Goal: Information Seeking & Learning: Learn about a topic

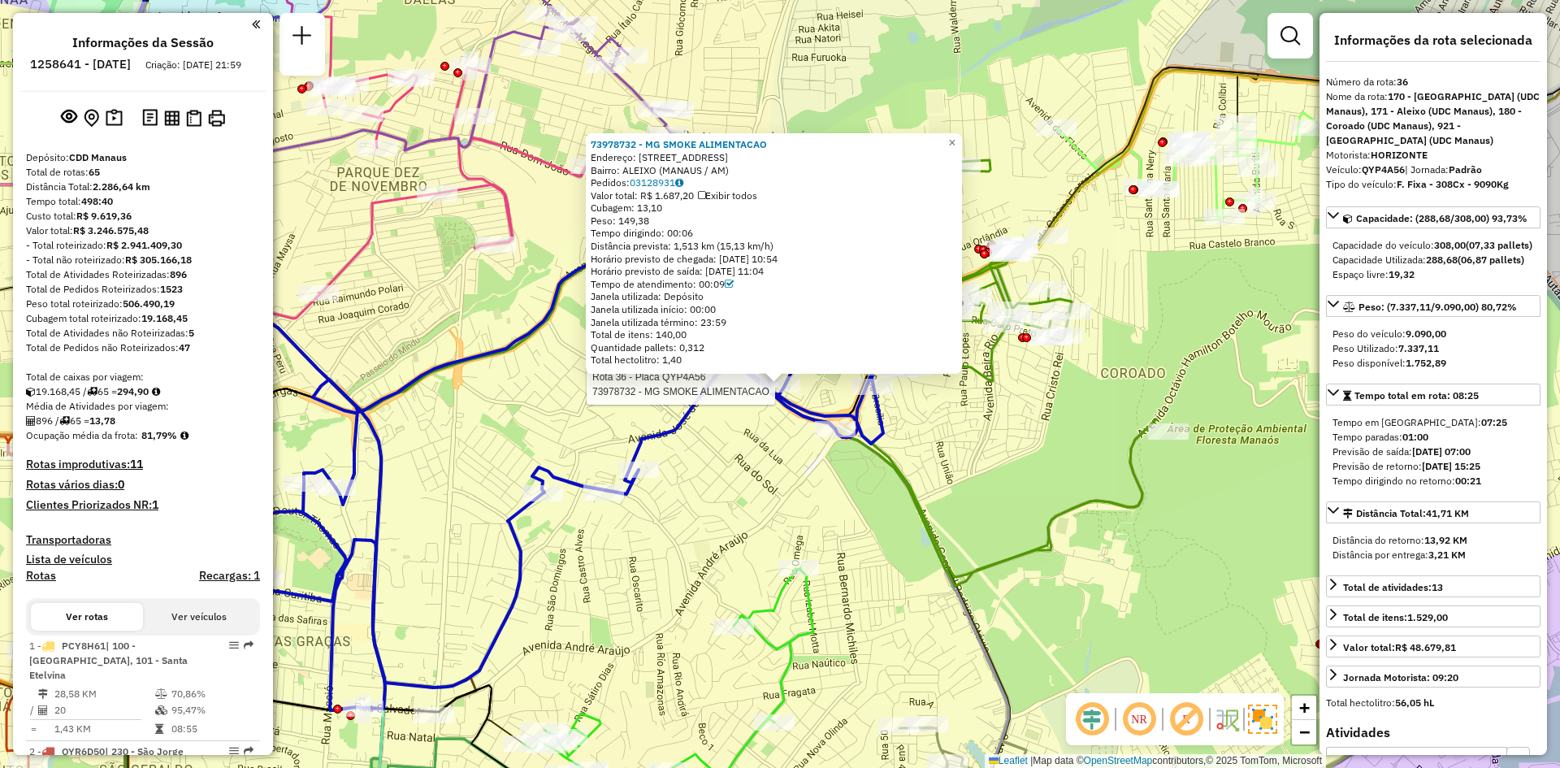
select select "**********"
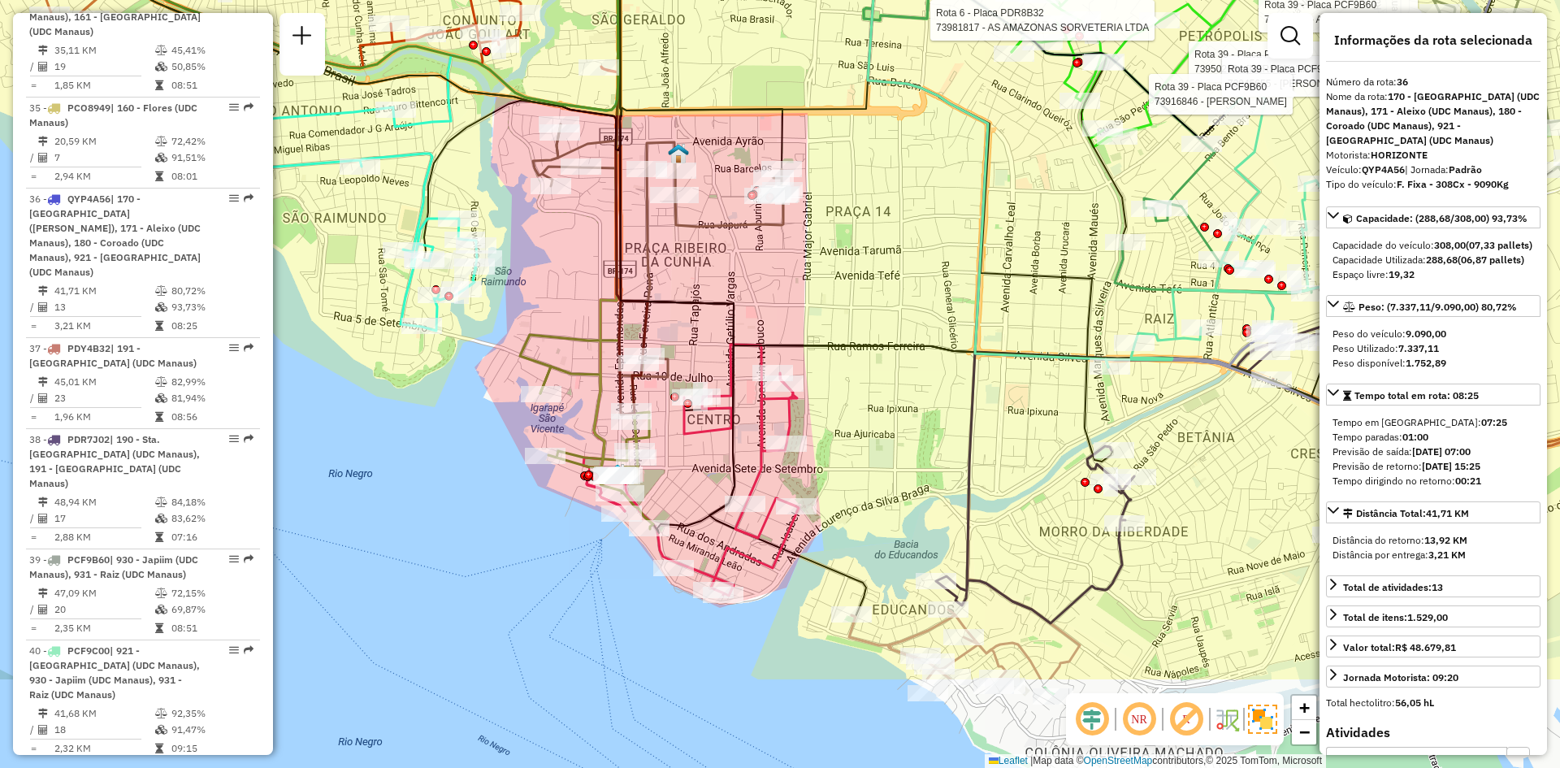
drag, startPoint x: 899, startPoint y: 457, endPoint x: 910, endPoint y: 202, distance: 255.4
click at [910, 202] on div "Rota 39 - Placa PCF9B60 73950296 - NORMA SAMPAIO DE OLI Rota 39 - Placa PCF9B60…" at bounding box center [780, 384] width 1560 height 768
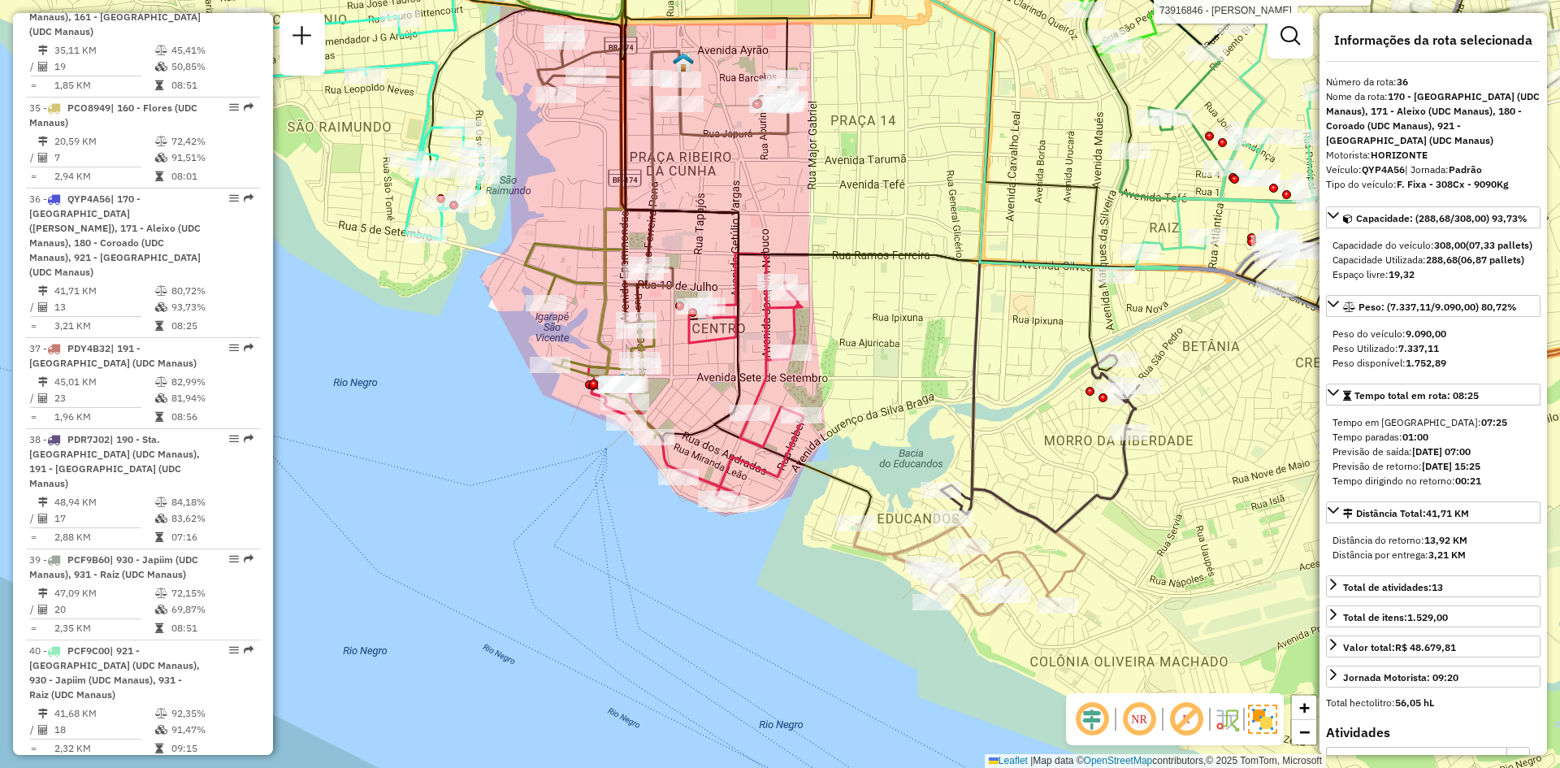
click at [1050, 596] on icon at bounding box center [956, 566] width 204 height 96
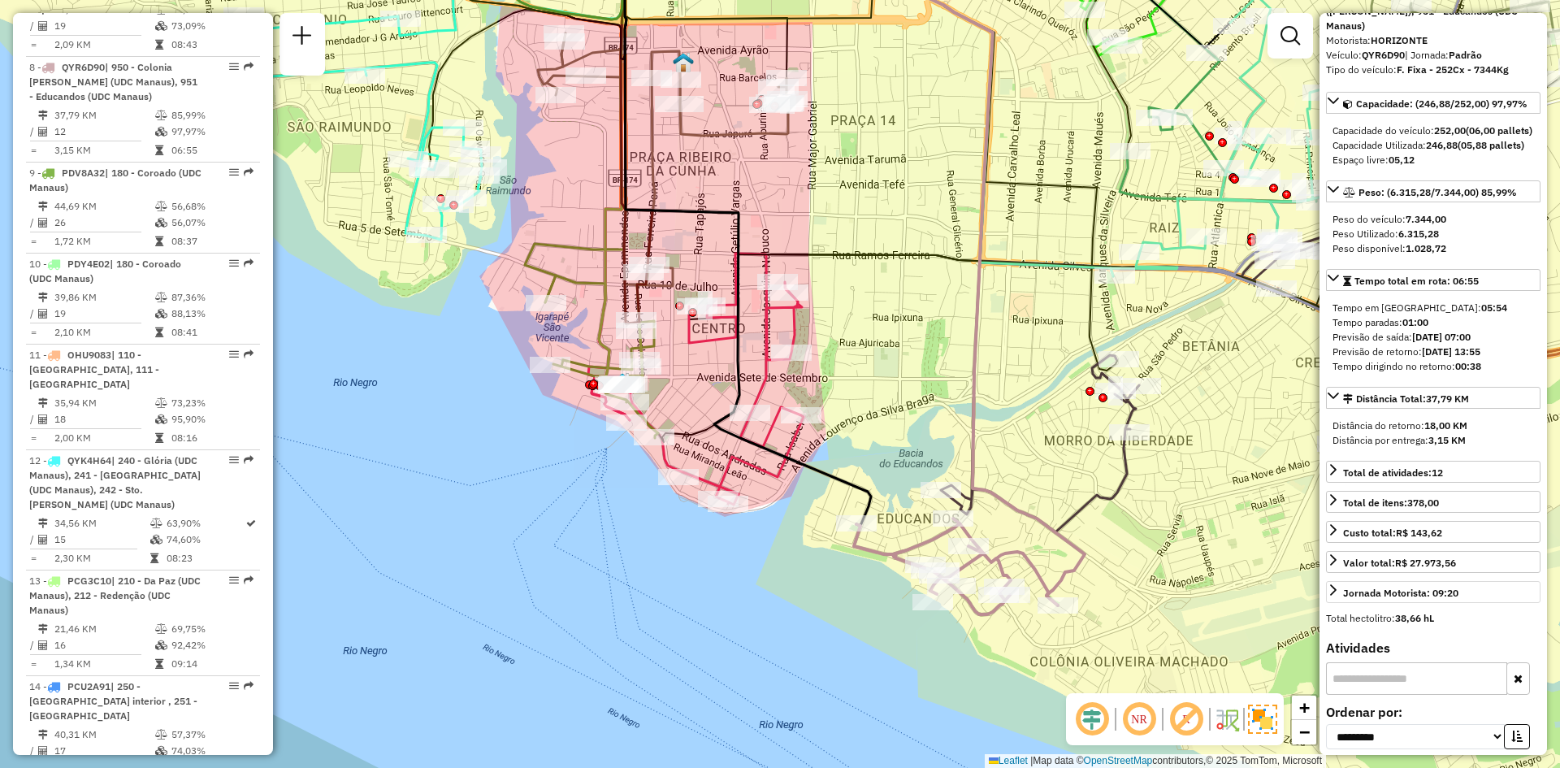
scroll to position [0, 0]
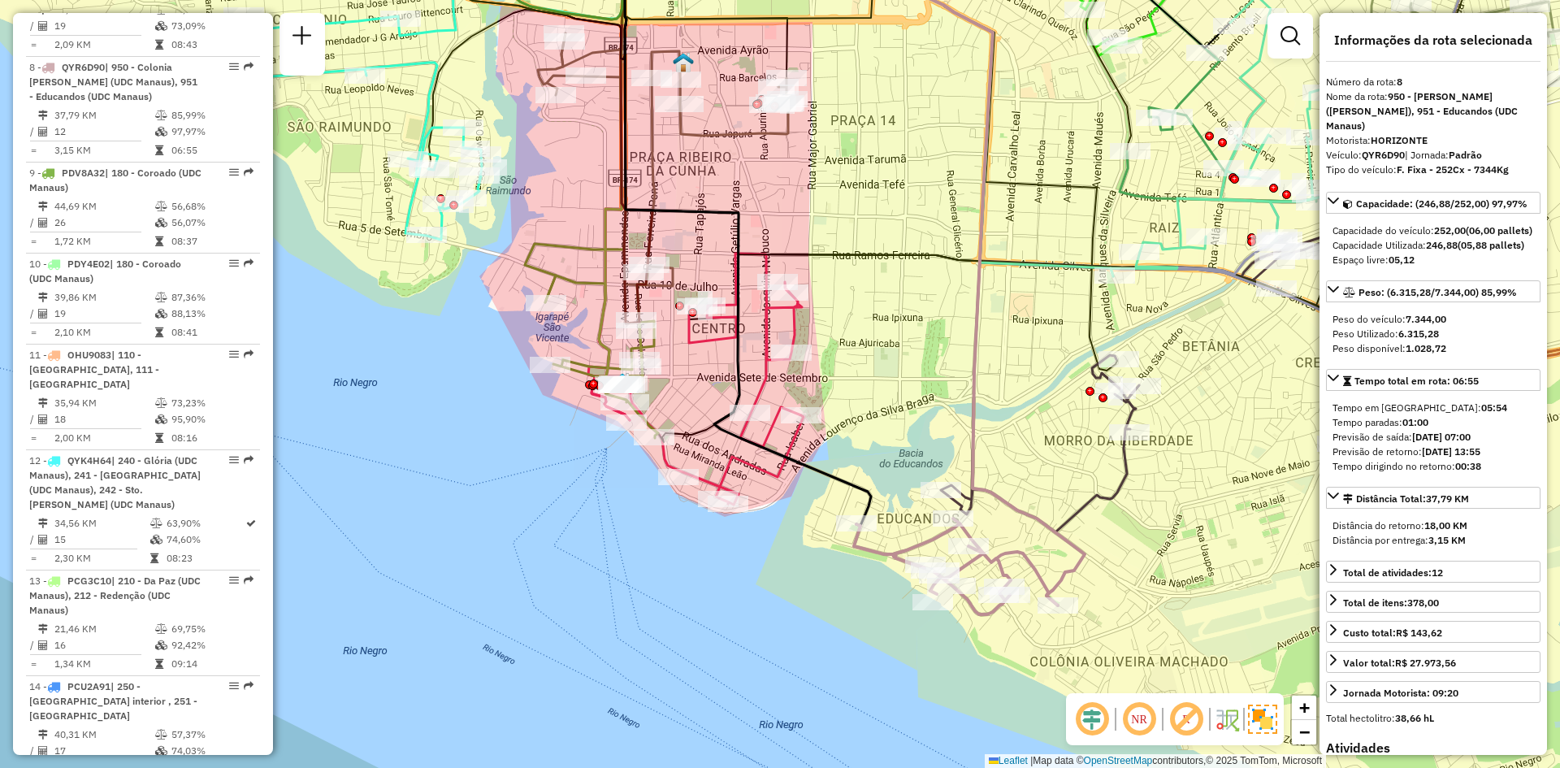
click at [691, 396] on div "Janela de atendimento Grade de atendimento Capacidade Transportadoras Veículos …" at bounding box center [780, 384] width 1560 height 768
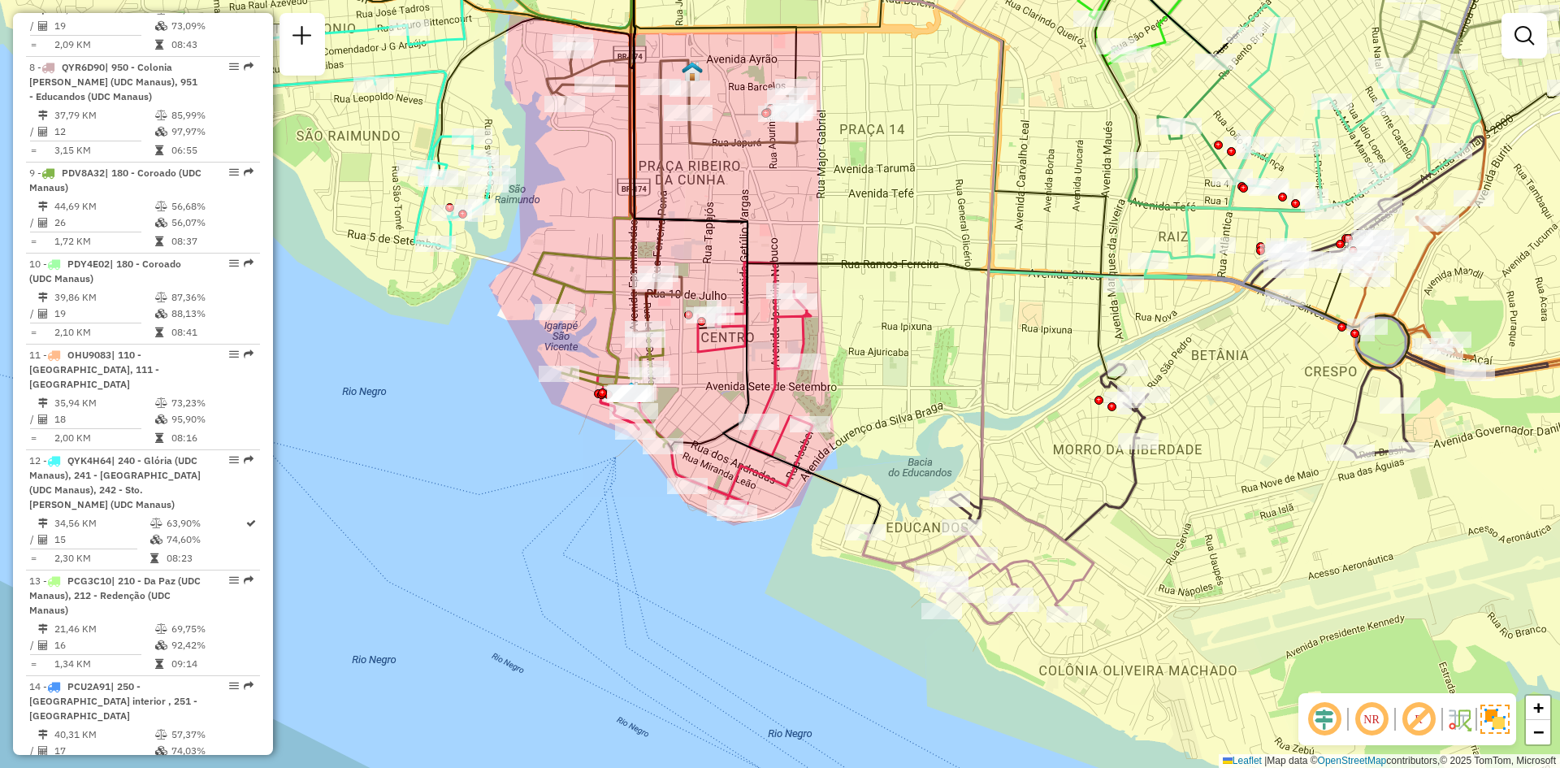
drag, startPoint x: 696, startPoint y: 396, endPoint x: 767, endPoint y: 426, distance: 76.8
click at [767, 426] on div "Janela de atendimento Grade de atendimento Capacidade Transportadoras Veículos …" at bounding box center [780, 384] width 1560 height 768
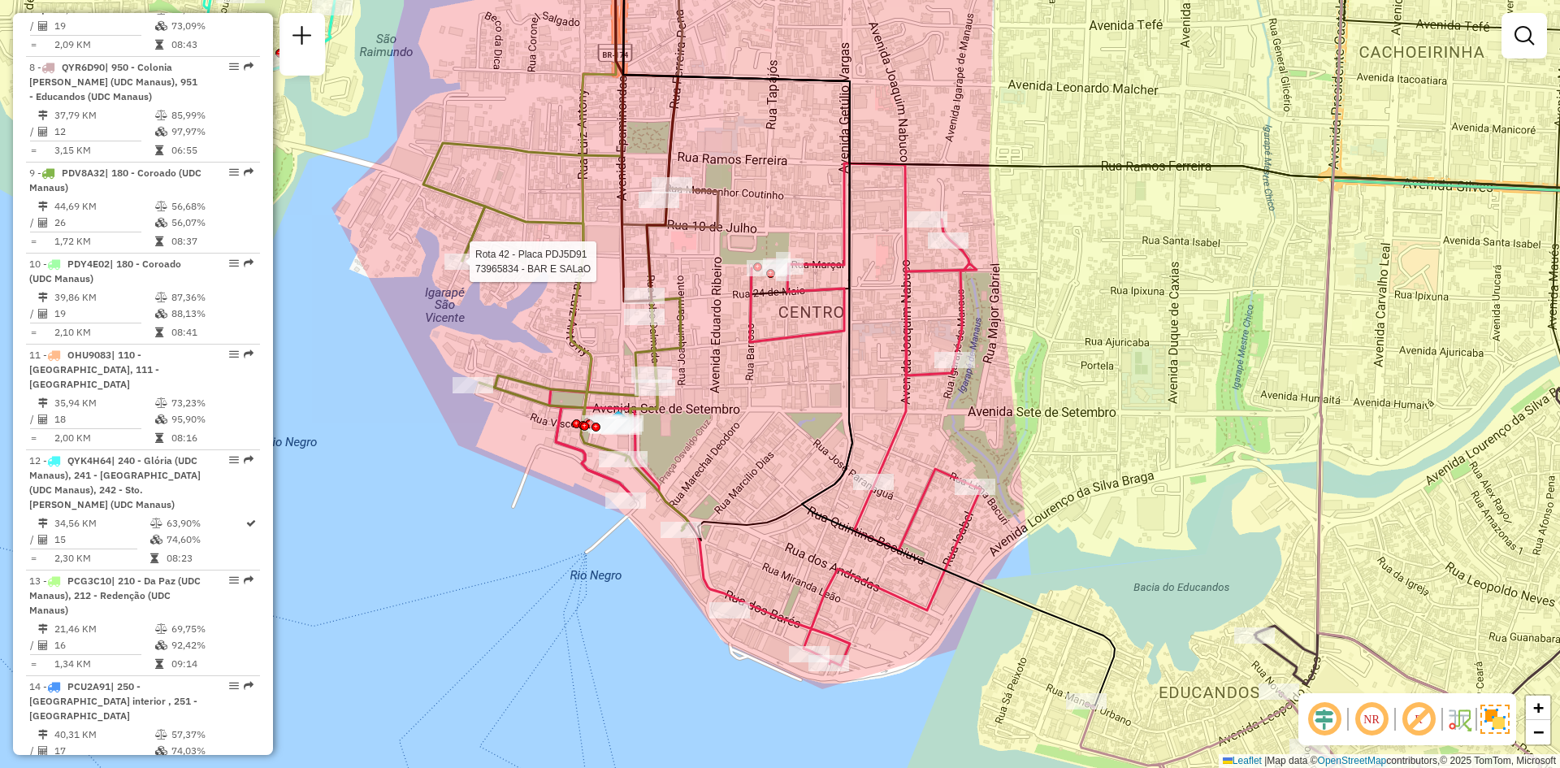
select select "**********"
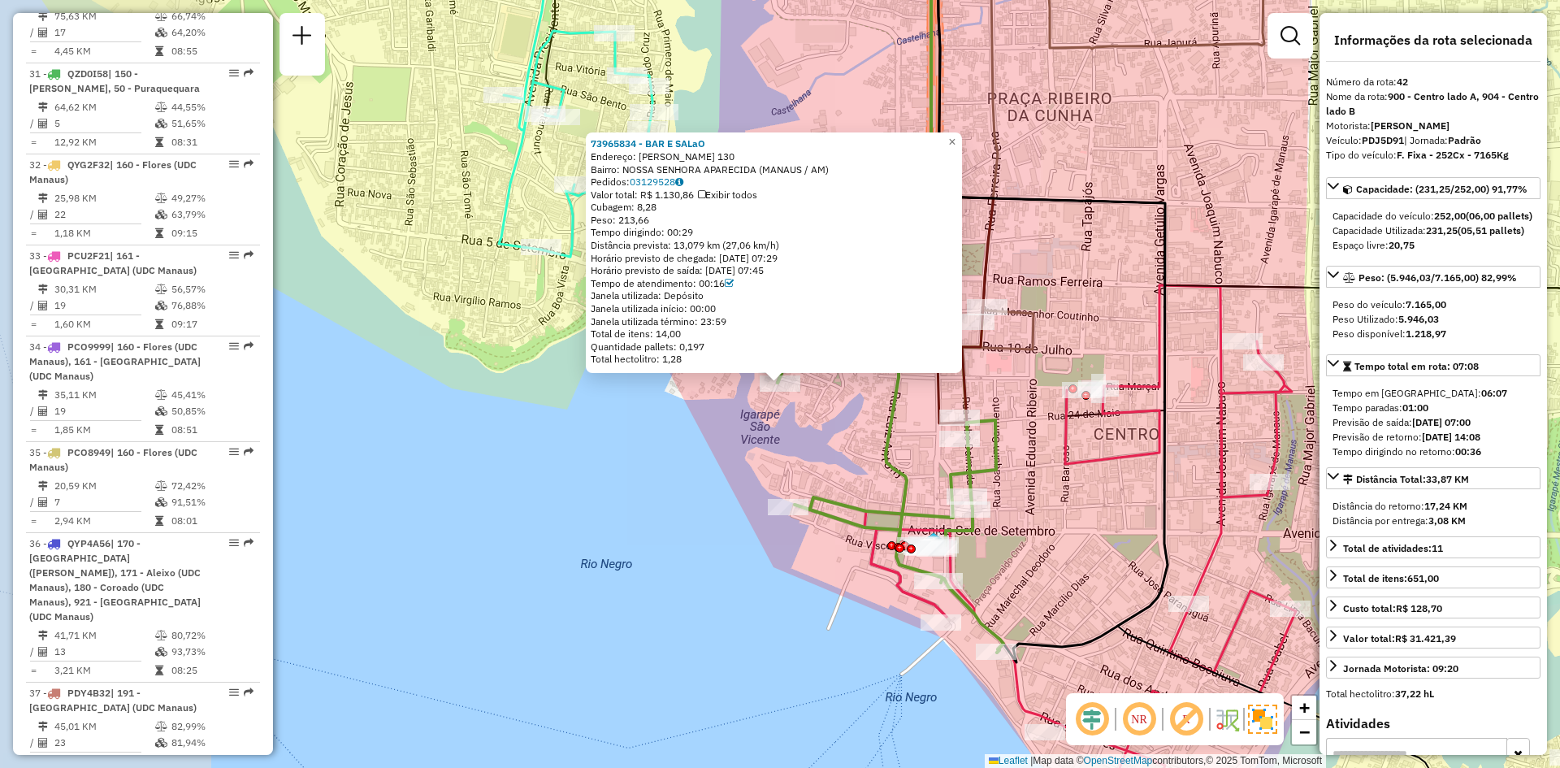
scroll to position [4646, 0]
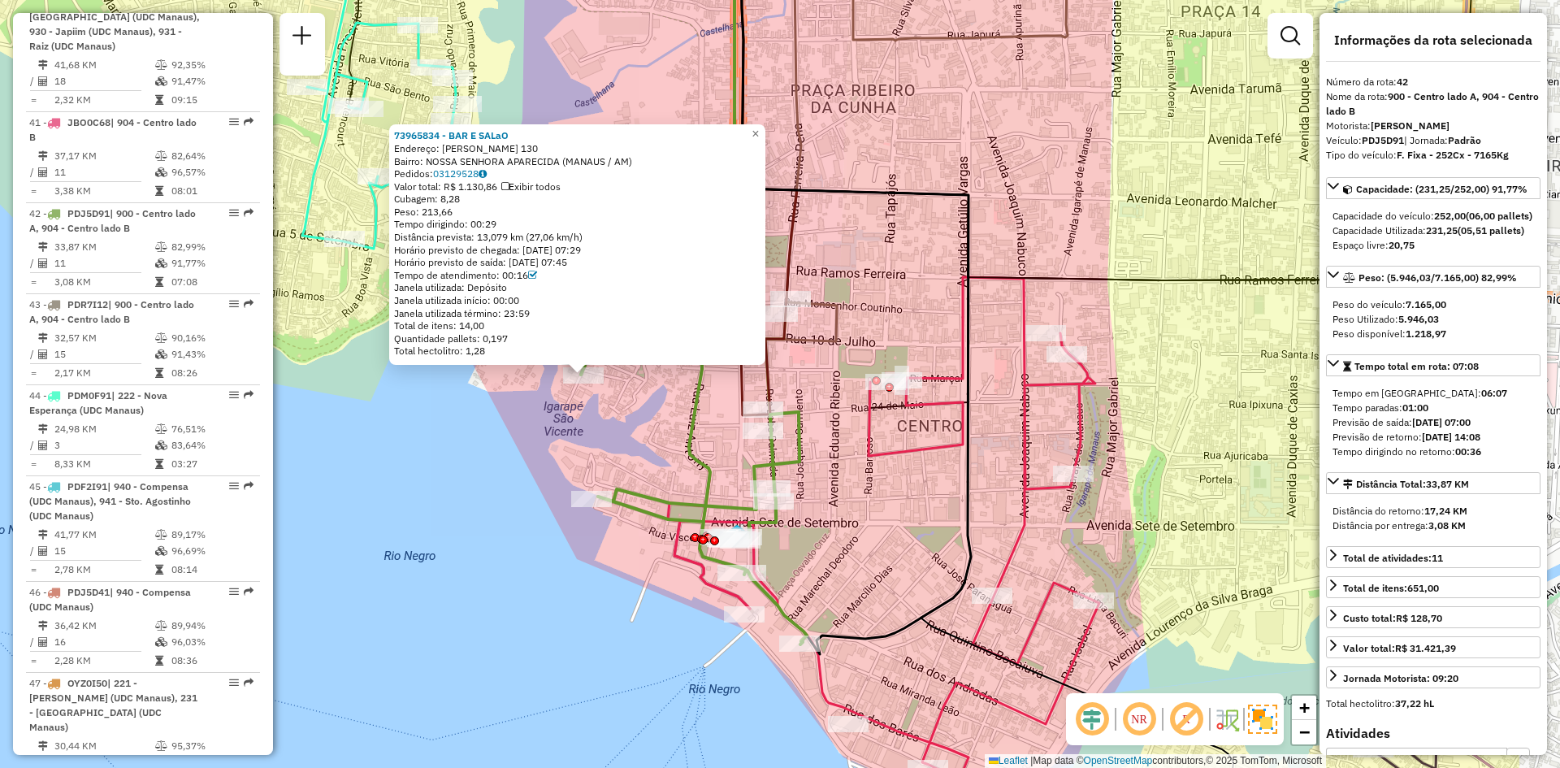
drag, startPoint x: 1168, startPoint y: 495, endPoint x: 877, endPoint y: 486, distance: 291.0
click at [877, 486] on icon at bounding box center [856, 284] width 230 height 739
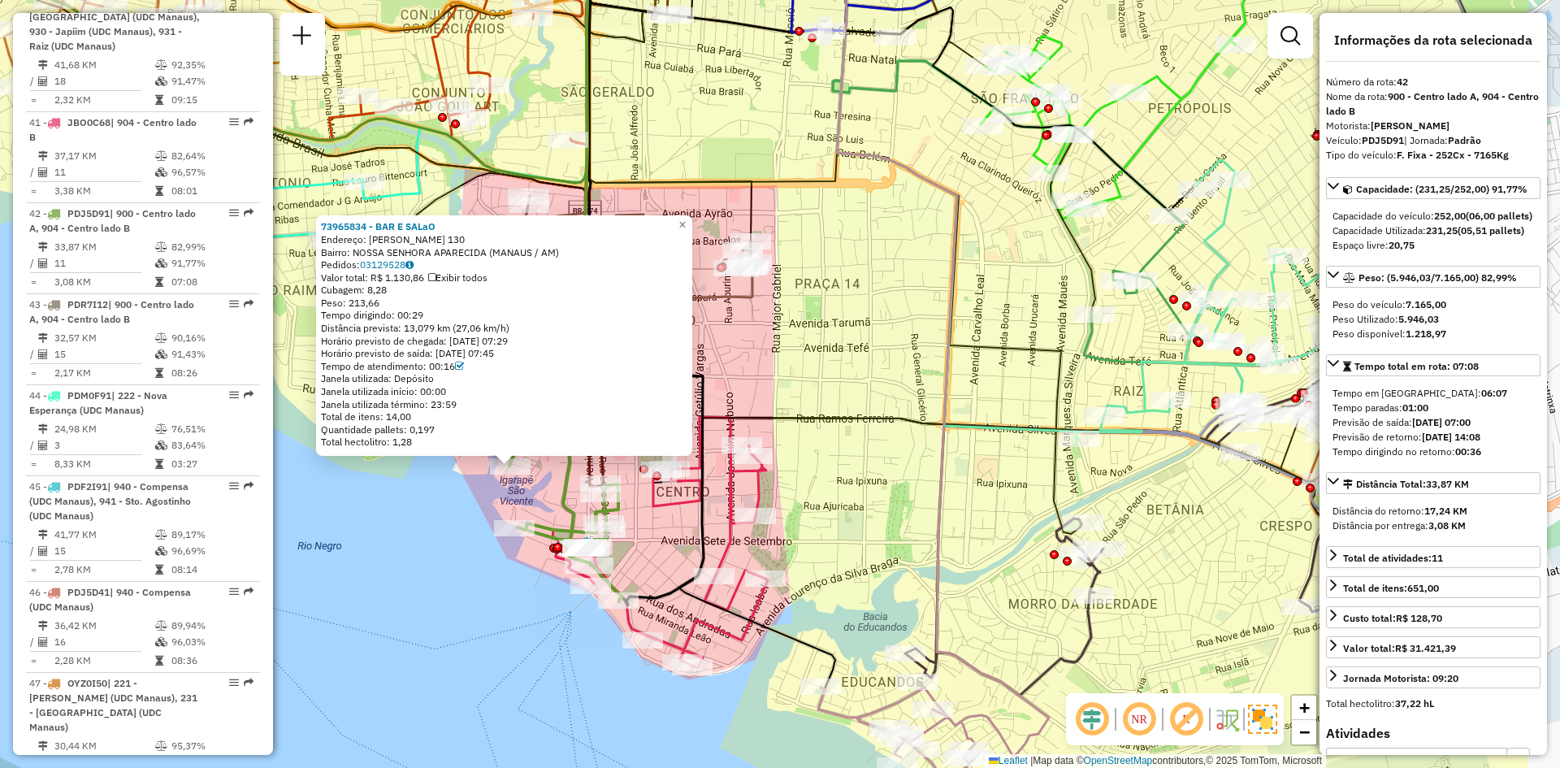
drag, startPoint x: 1094, startPoint y: 430, endPoint x: 906, endPoint y: 483, distance: 195.8
click at [906, 483] on div "73965834 - BAR E SALaO Endereço: XAVIER DE MENDONCA 130 Bairro: NOSSA SENHORA A…" at bounding box center [780, 384] width 1560 height 768
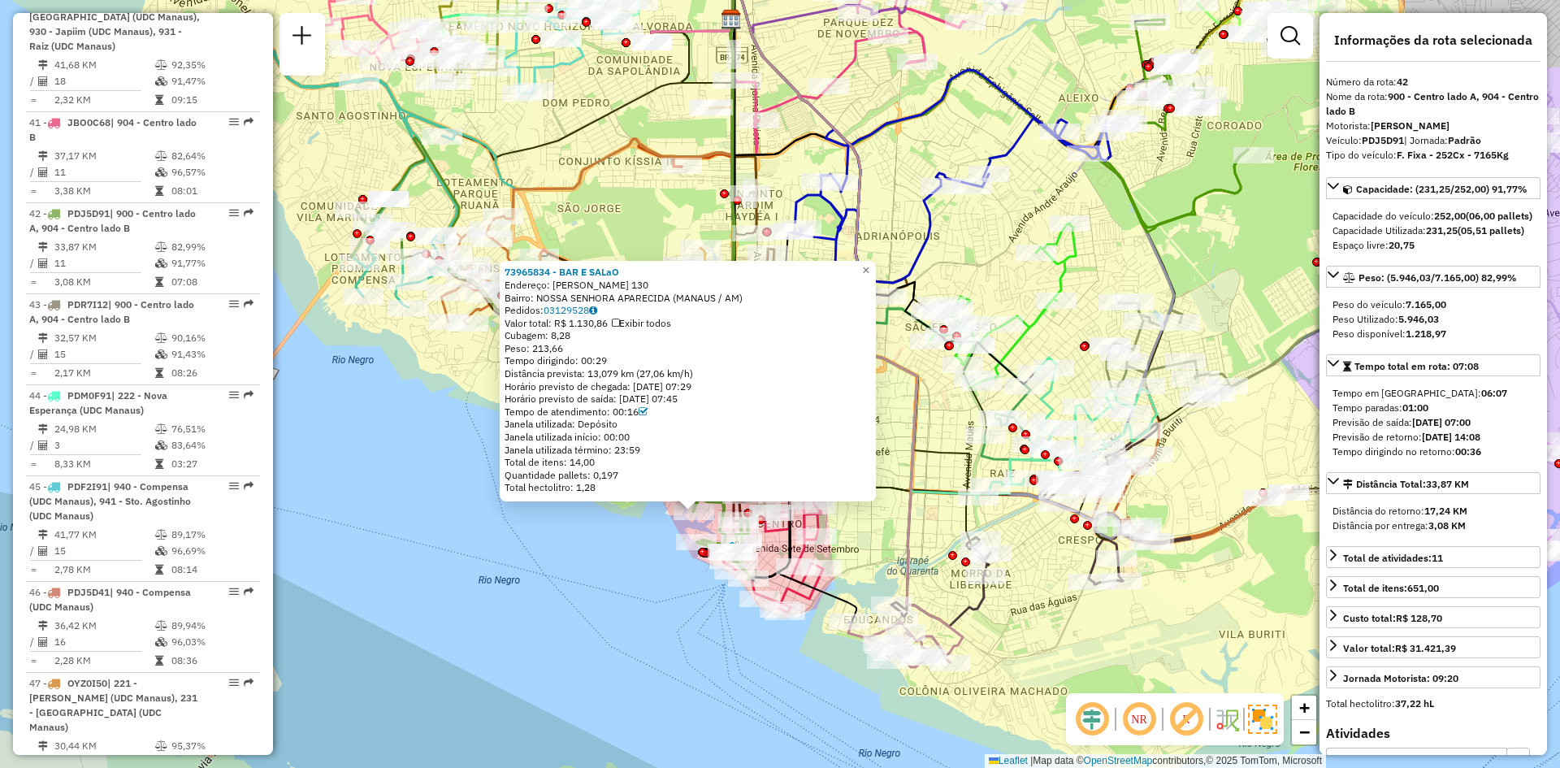
drag, startPoint x: 927, startPoint y: 413, endPoint x: 912, endPoint y: 462, distance: 51.7
click at [912, 462] on icon at bounding box center [850, 317] width 226 height 691
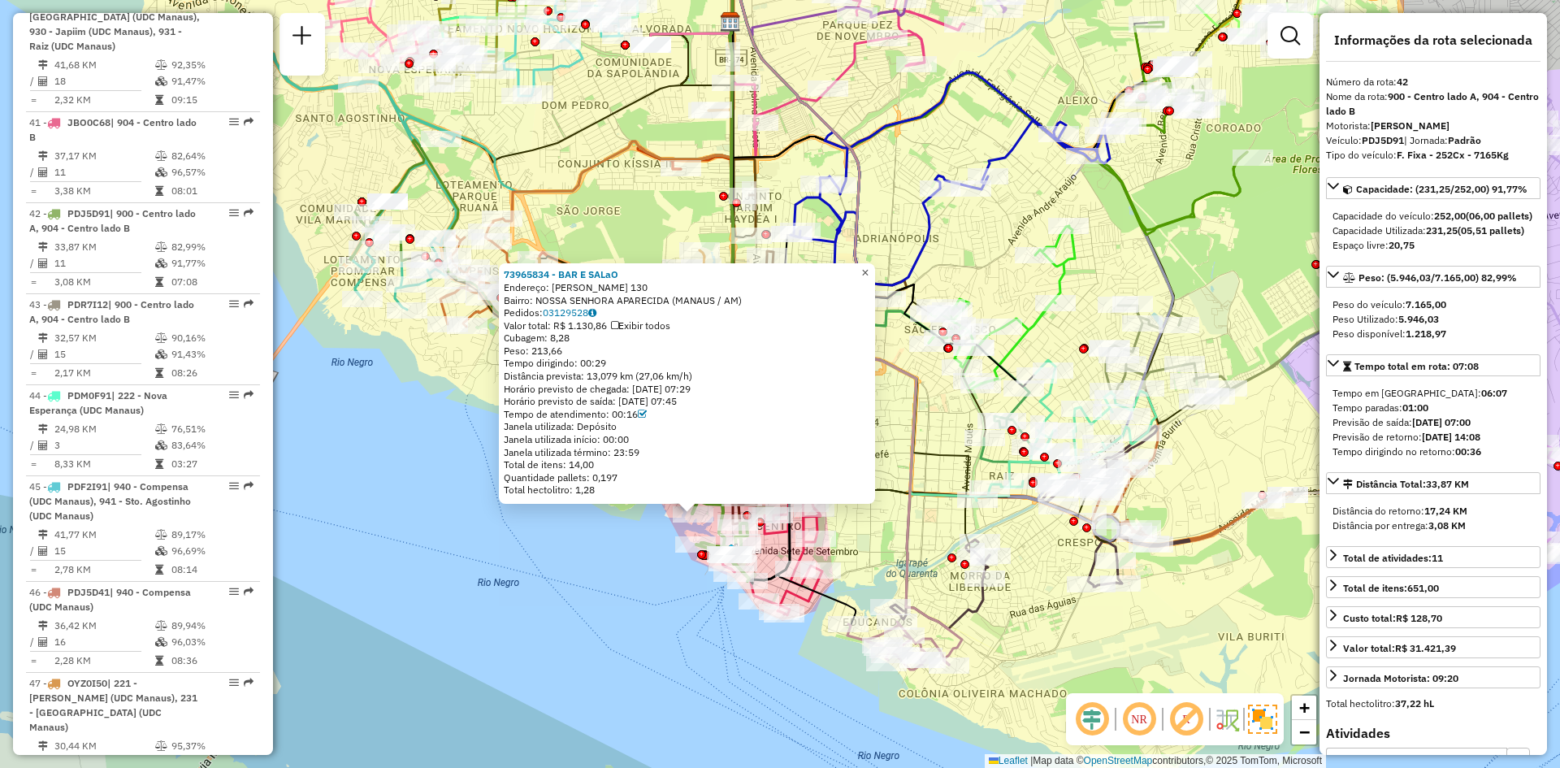
click at [870, 269] on link "×" at bounding box center [866, 273] width 20 height 20
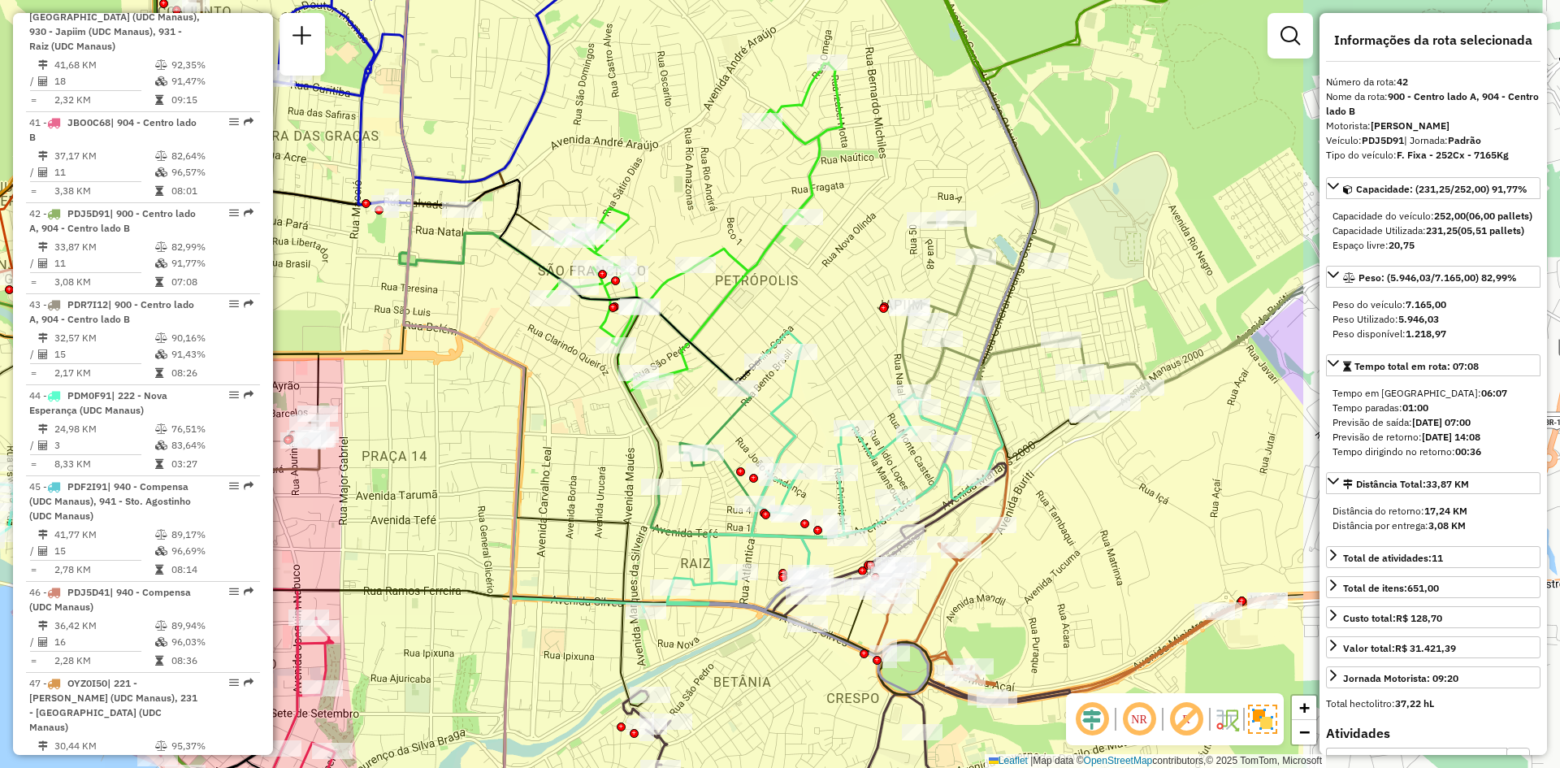
drag, startPoint x: 936, startPoint y: 490, endPoint x: 516, endPoint y: 546, distance: 423.8
click at [517, 547] on icon at bounding box center [508, 442] width 215 height 921
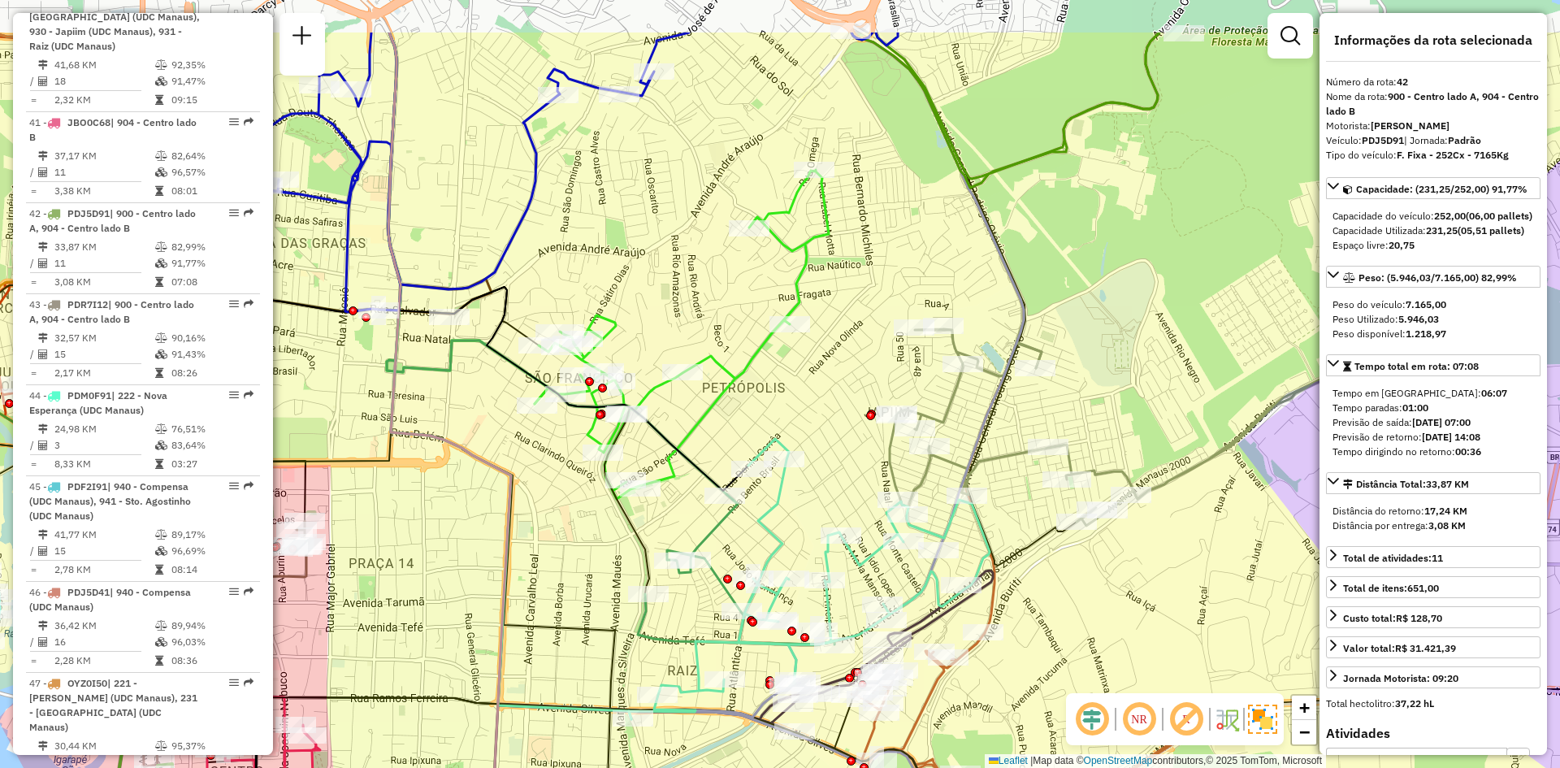
drag, startPoint x: 818, startPoint y: 293, endPoint x: 809, endPoint y: 398, distance: 106.0
click at [809, 398] on div "Janela de atendimento Grade de atendimento Capacidade Transportadoras Veículos …" at bounding box center [780, 384] width 1560 height 768
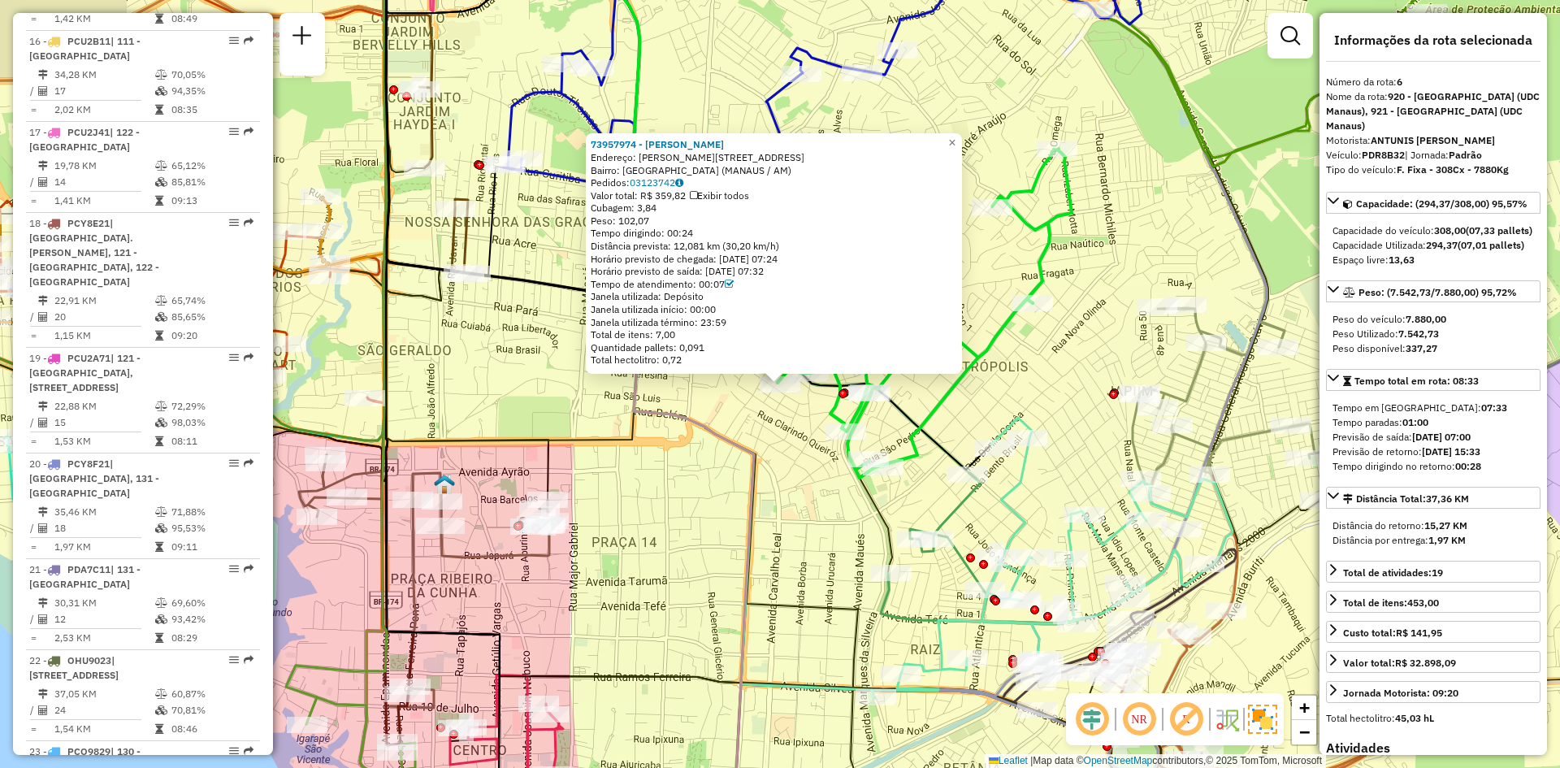
scroll to position [1136, 0]
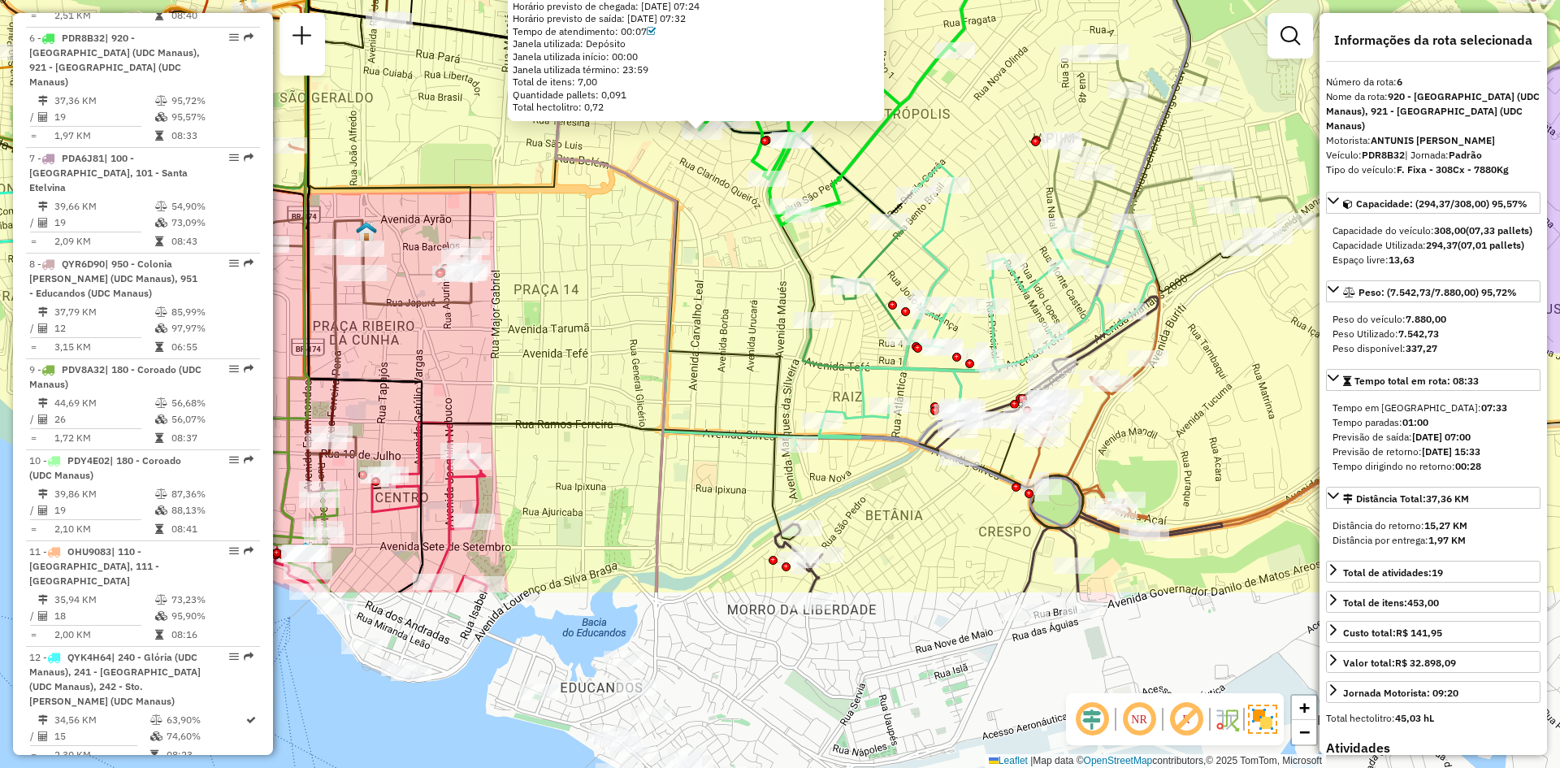
drag, startPoint x: 1076, startPoint y: 466, endPoint x: 998, endPoint y: 213, distance: 264.5
click at [998, 213] on div "73957974 - ROBERTO PAULA DA COS Endereço: R Sátiro Dias 298 Bairro: SAO FRANCIS…" at bounding box center [780, 384] width 1560 height 768
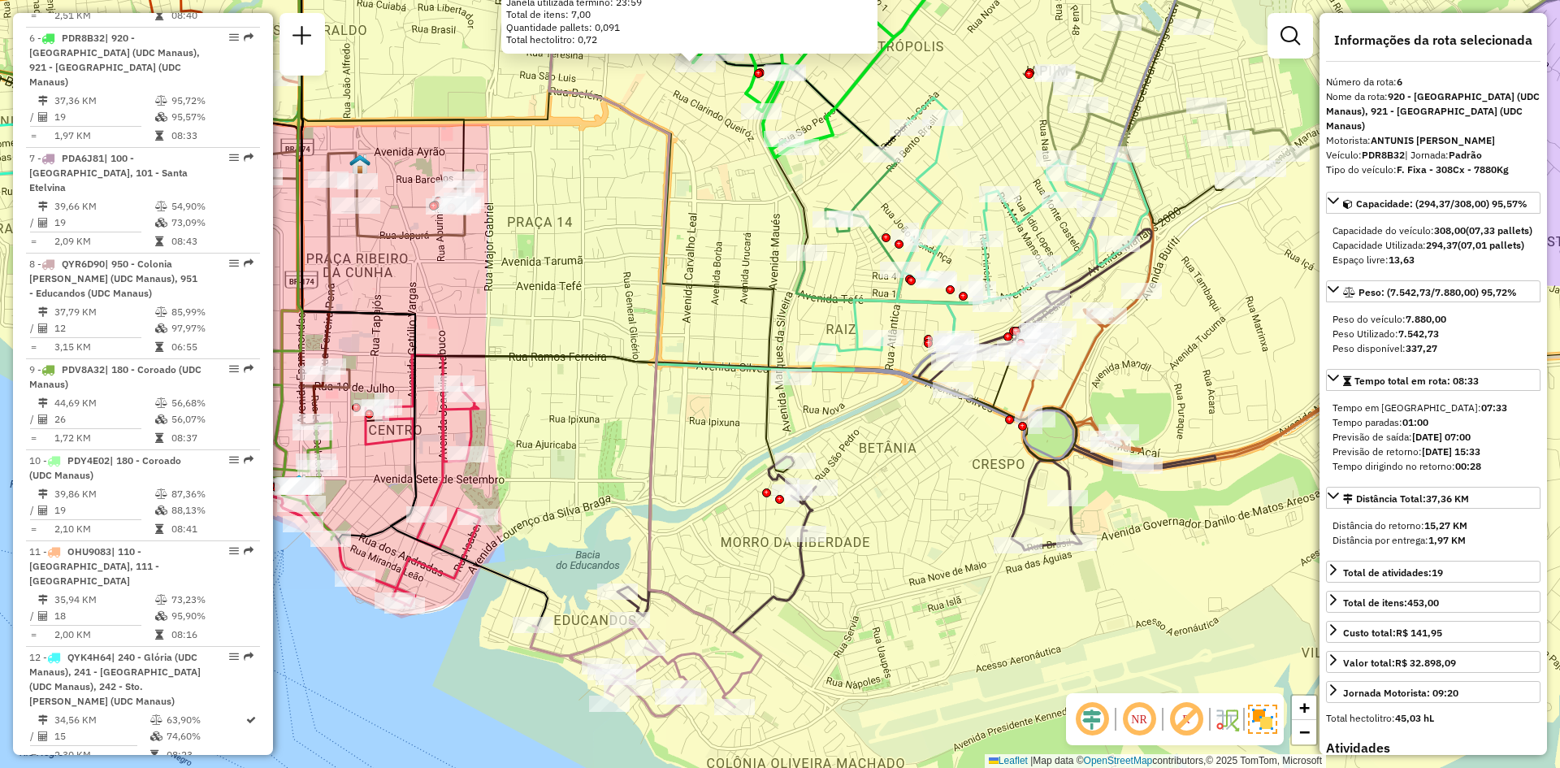
drag, startPoint x: 1002, startPoint y: 215, endPoint x: 982, endPoint y: 114, distance: 103.4
click at [983, 114] on div "73957974 - ROBERTO PAULA DA COS Endereço: R Sátiro Dias 298 Bairro: SAO FRANCIS…" at bounding box center [780, 384] width 1560 height 768
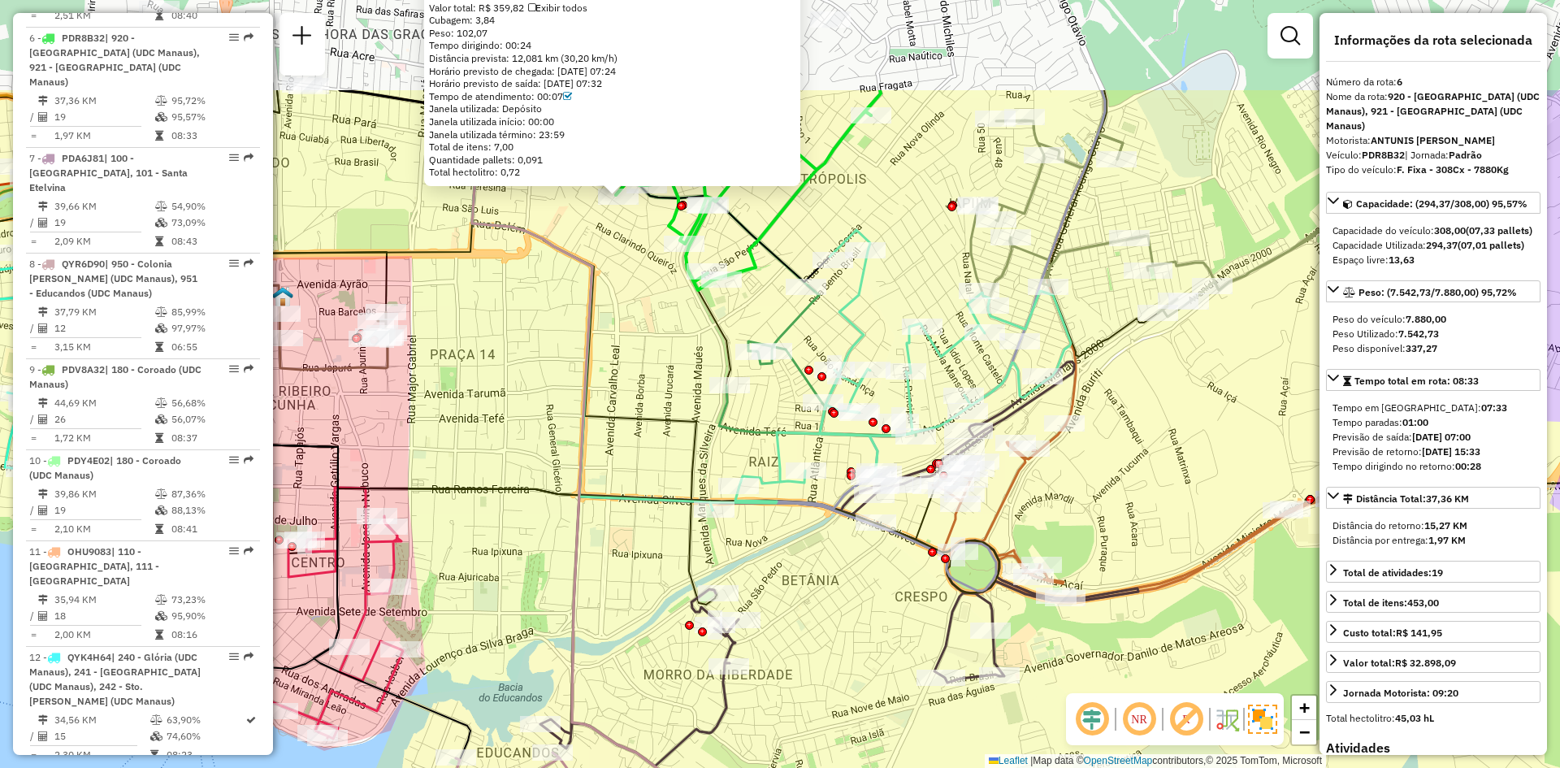
drag, startPoint x: 950, startPoint y: 447, endPoint x: 869, endPoint y: 652, distance: 220.7
click at [869, 652] on div "73957974 - ROBERTO PAULA DA COS Endereço: R Sátiro Dias 298 Bairro: SAO FRANCIS…" at bounding box center [780, 384] width 1560 height 768
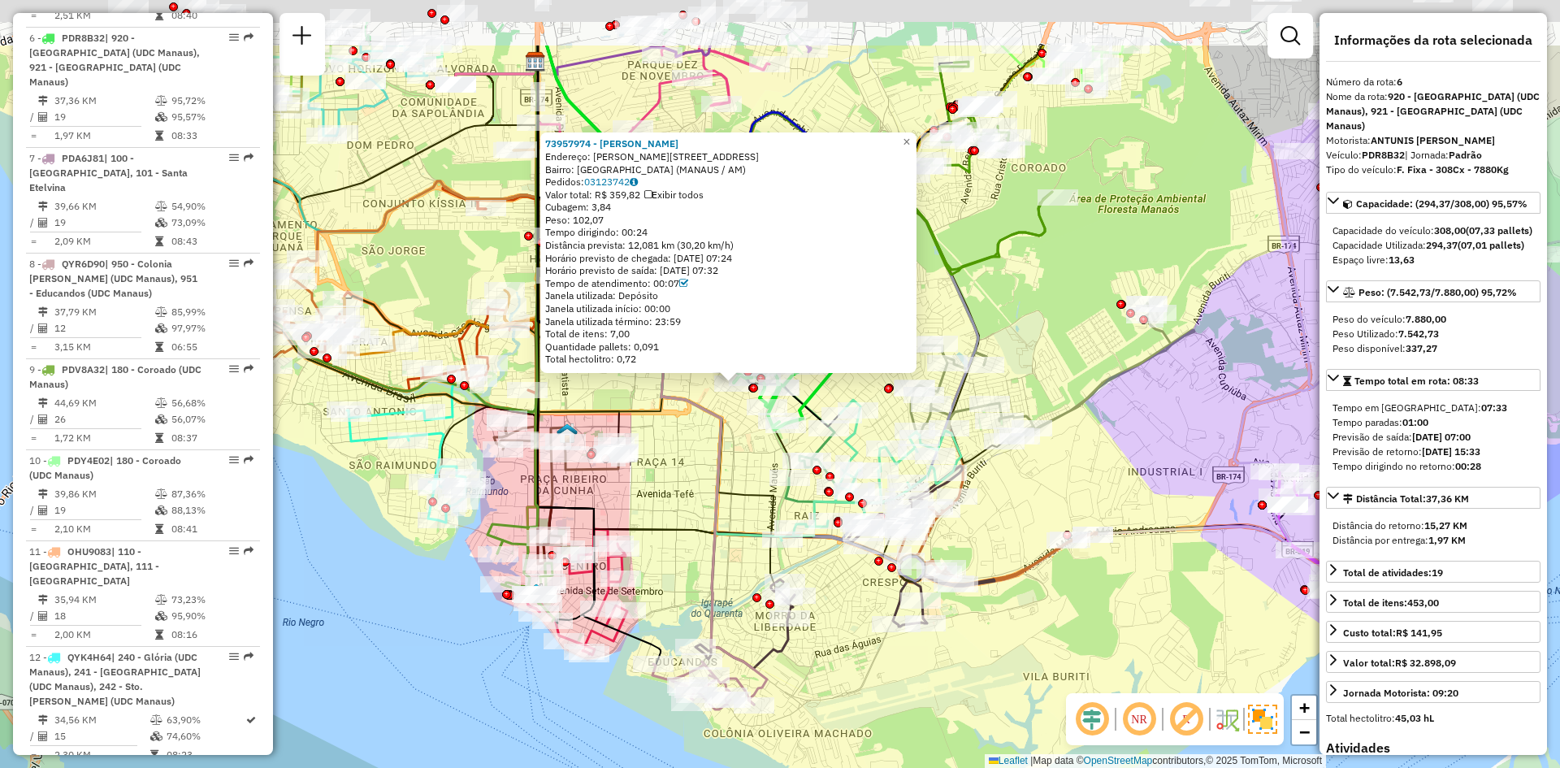
drag, startPoint x: 882, startPoint y: 301, endPoint x: 876, endPoint y: 397, distance: 96.1
click at [876, 423] on div "Rota 40 - Placa PCF9C00 73960112 - MARCOS VALÉRIO FERR 73957974 - ROBERTO PAULA…" at bounding box center [780, 384] width 1560 height 768
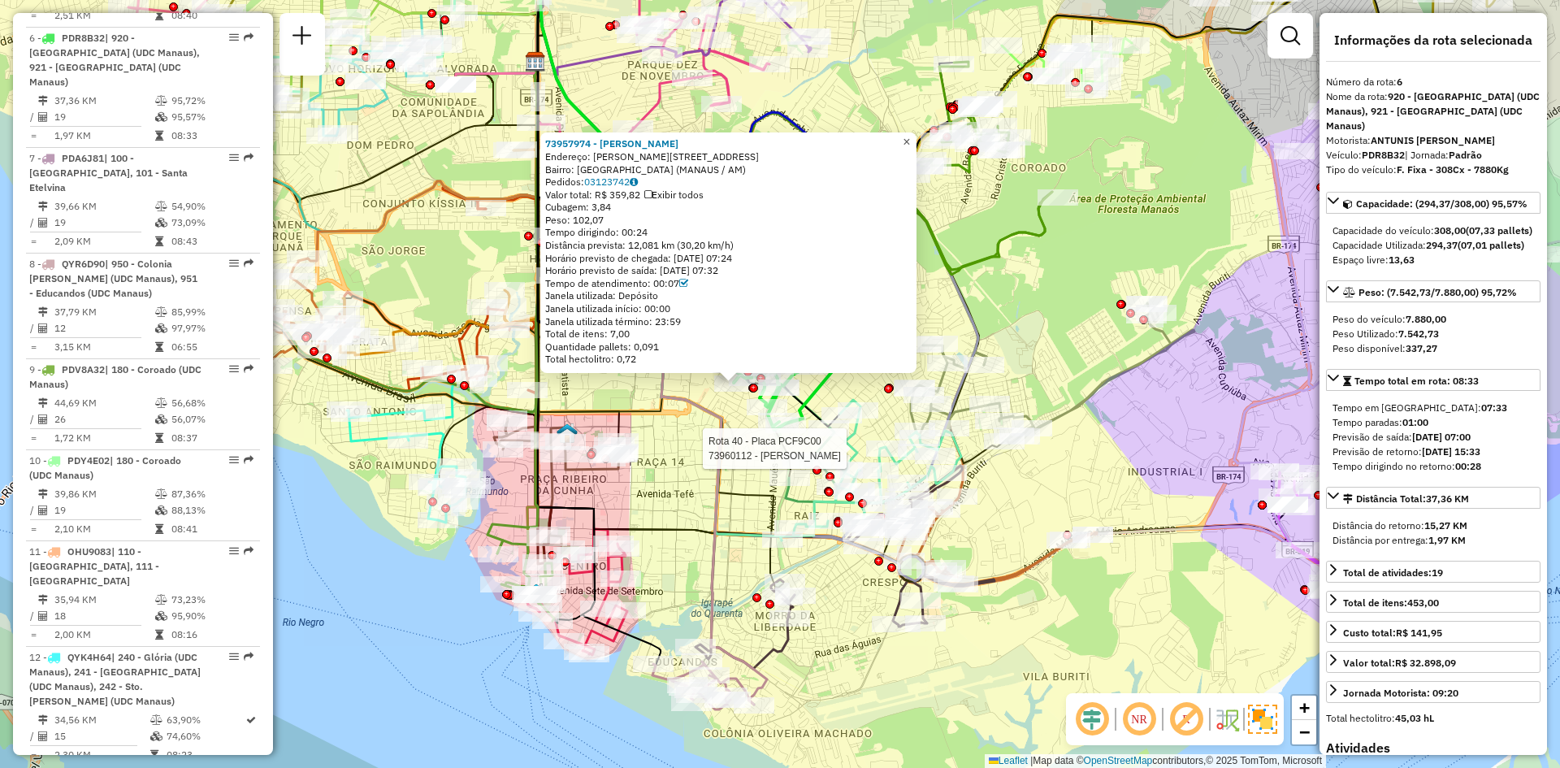
click at [910, 137] on span "×" at bounding box center [906, 142] width 7 height 14
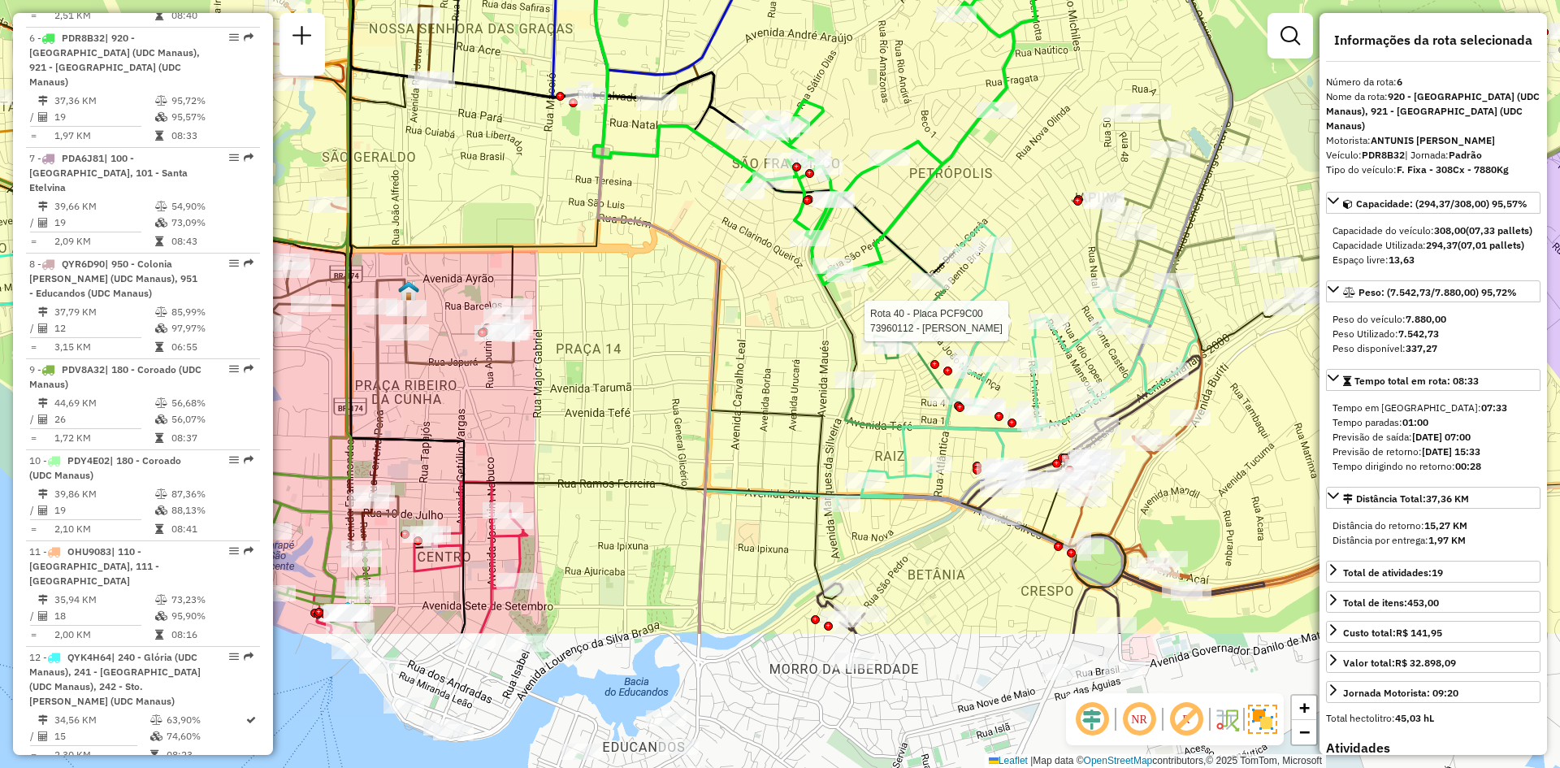
drag, startPoint x: 796, startPoint y: 335, endPoint x: 893, endPoint y: 125, distance: 230.9
click at [893, 125] on div "Rota 40 - Placa PCF9C00 73960112 - MARCOS VALÉRIO FERR Janela de atendimento Gr…" at bounding box center [780, 384] width 1560 height 768
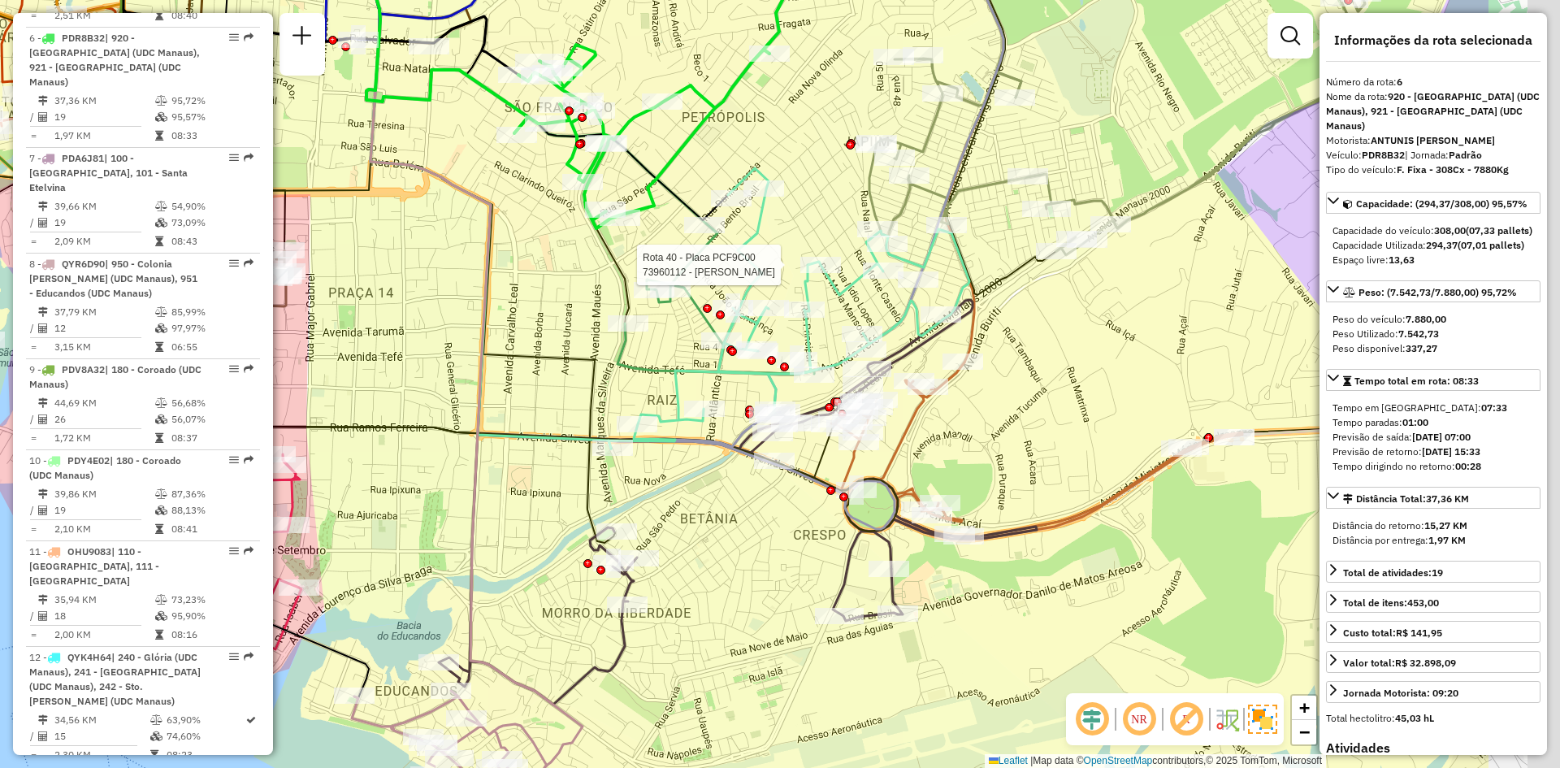
drag, startPoint x: 765, startPoint y: 570, endPoint x: 536, endPoint y: 518, distance: 235.0
click at [535, 519] on div "Rota 40 - Placa PCF9C00 73960112 - MARCOS VALÉRIO FERR Janela de atendimento Gr…" at bounding box center [780, 384] width 1560 height 768
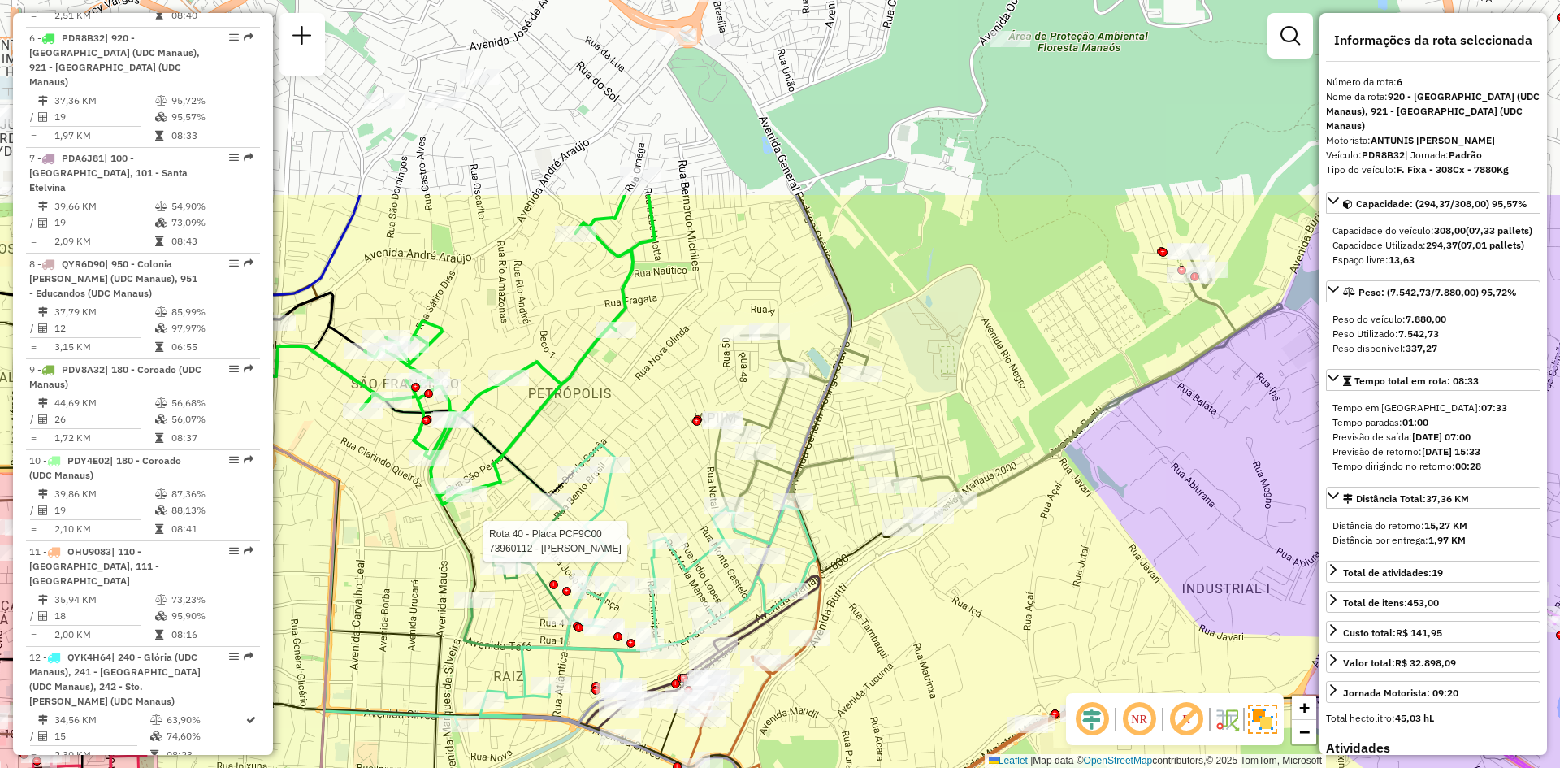
drag, startPoint x: 1060, startPoint y: 373, endPoint x: 918, endPoint y: 623, distance: 287.8
click at [918, 623] on div "Rota 40 - Placa PCF9C00 73960112 - MARCOS VALÉRIO FERR Janela de atendimento Gr…" at bounding box center [780, 384] width 1560 height 768
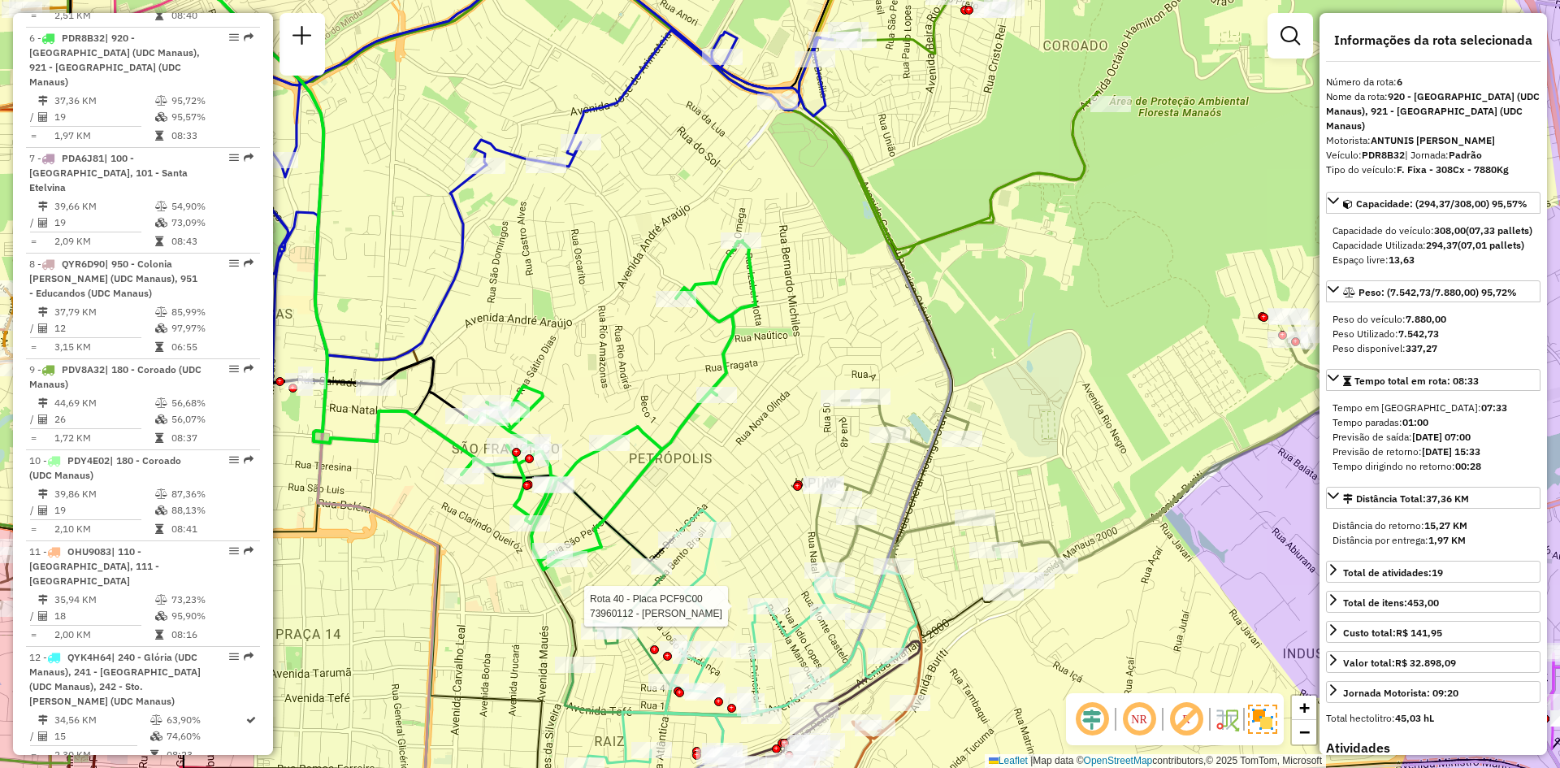
drag, startPoint x: 738, startPoint y: 280, endPoint x: 912, endPoint y: 379, distance: 200.2
click at [912, 379] on div "Rota 40 - Placa PCF9C00 73960112 - MARCOS VALÉRIO FERR Janela de atendimento Gr…" at bounding box center [780, 384] width 1560 height 768
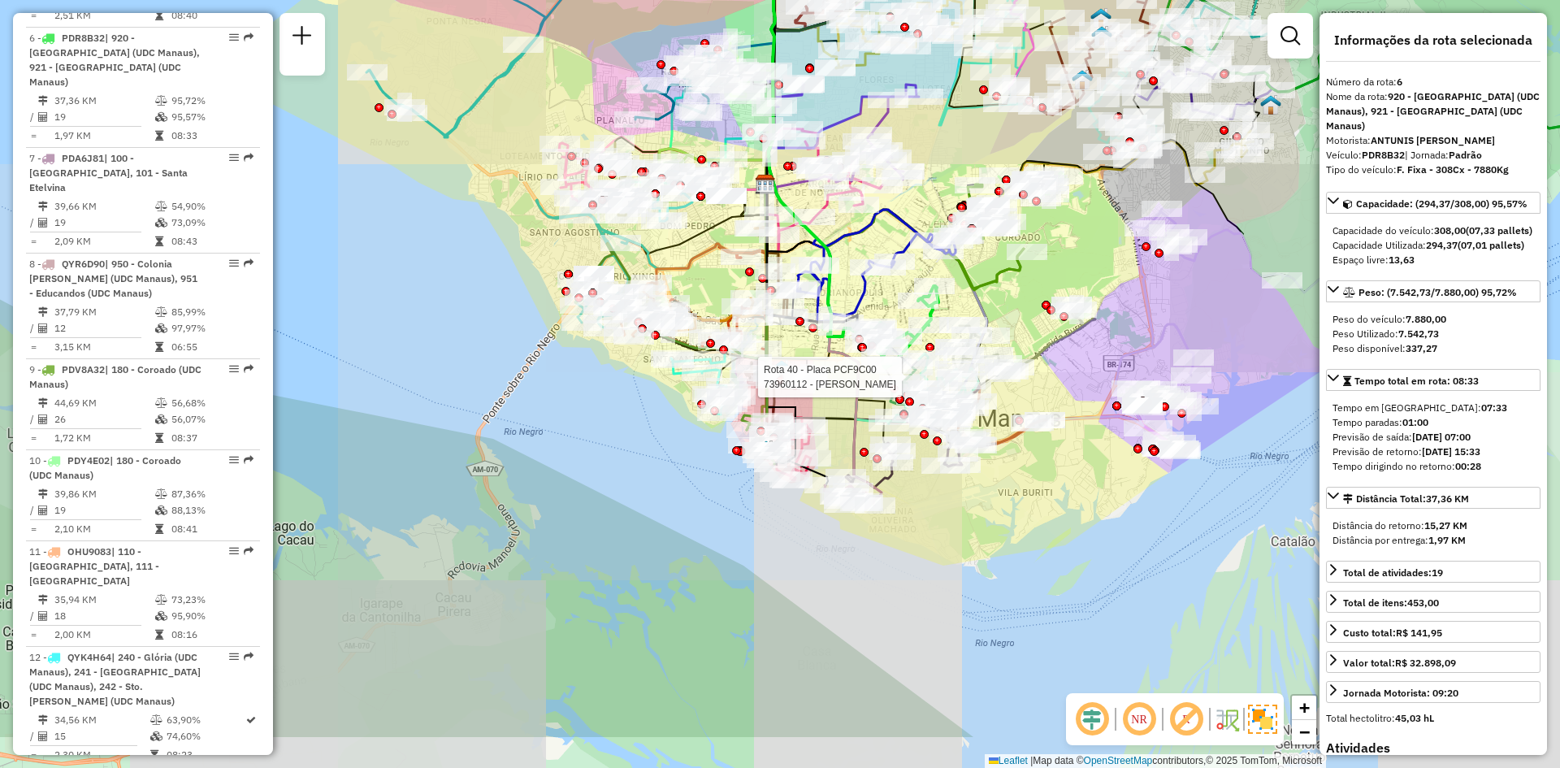
drag, startPoint x: 904, startPoint y: 580, endPoint x: 996, endPoint y: 488, distance: 129.8
click at [996, 488] on div "Rota 40 - Placa PCF9C00 73960112 - MARCOS VALÉRIO FERR Janela de atendimento Gr…" at bounding box center [780, 384] width 1560 height 768
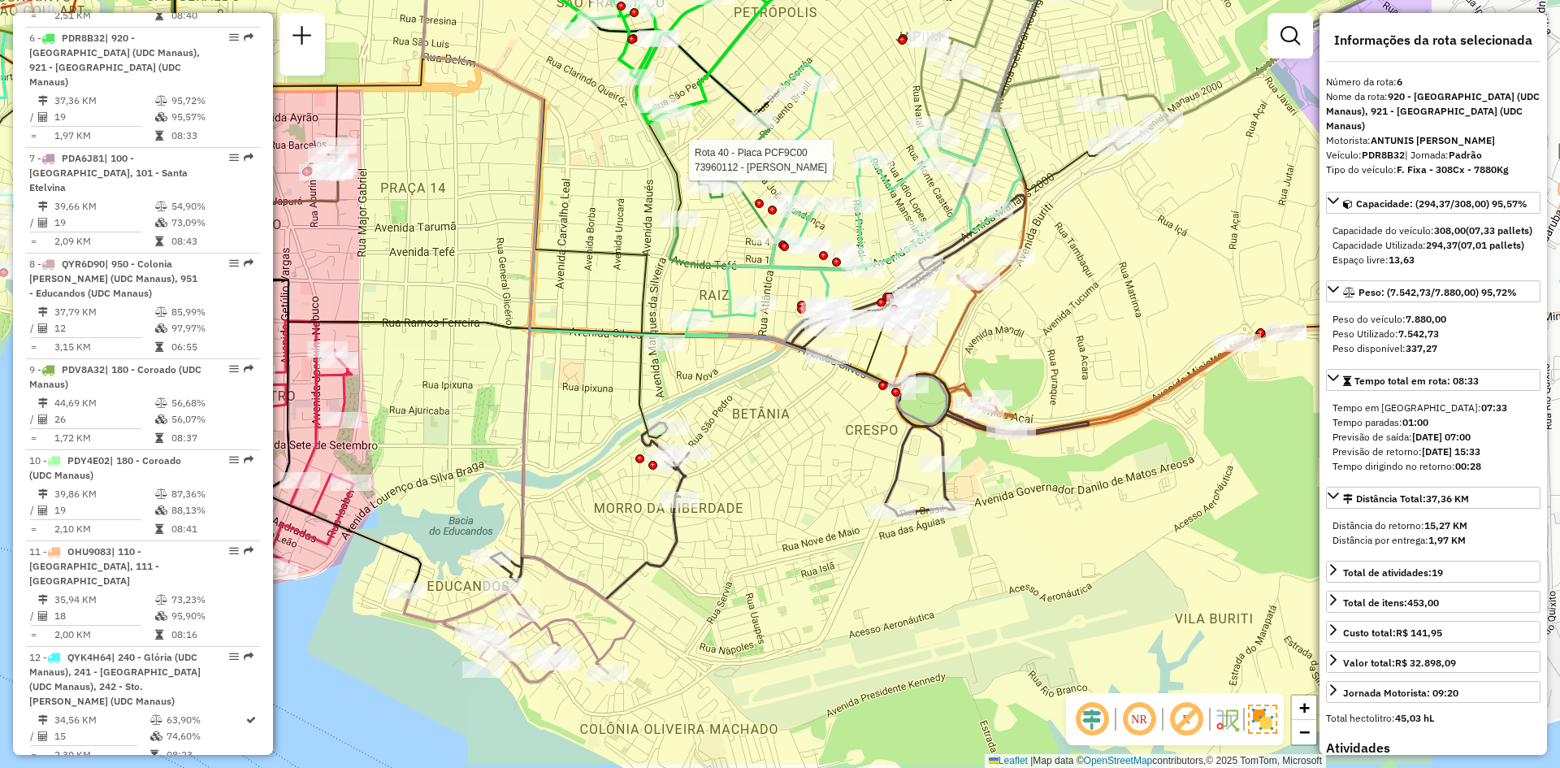
drag, startPoint x: 873, startPoint y: 462, endPoint x: 588, endPoint y: 388, distance: 294.0
click at [588, 388] on div "Rota 40 - Placa PCF9C00 73960112 - MARCOS VALÉRIO FERR Janela de atendimento Gr…" at bounding box center [780, 384] width 1560 height 768
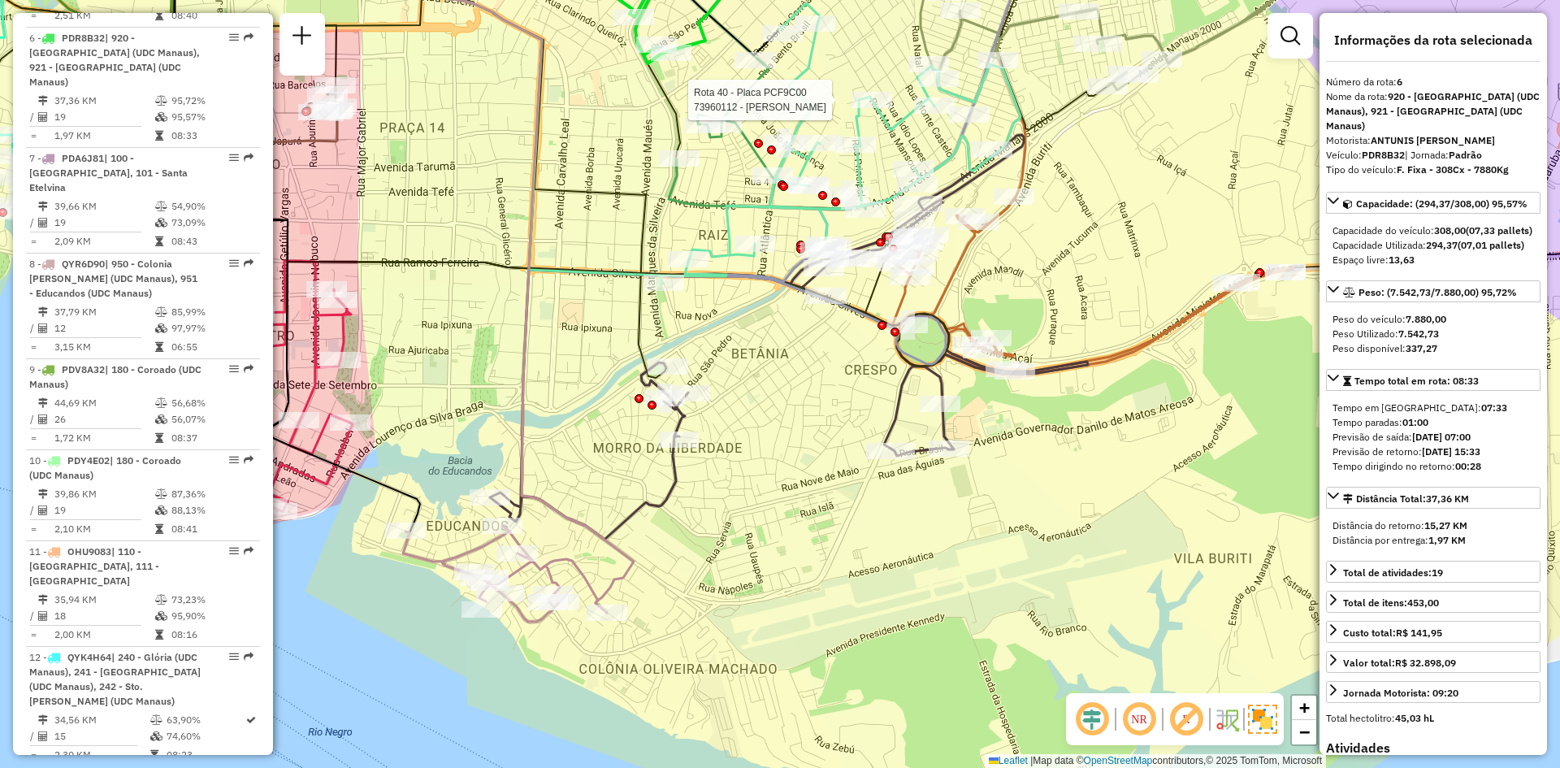
drag, startPoint x: 810, startPoint y: 549, endPoint x: 809, endPoint y: 478, distance: 71.5
click at [809, 478] on div "Rota 40 - Placa PCF9C00 73960112 - MARCOS VALÉRIO FERR Janela de atendimento Gr…" at bounding box center [780, 384] width 1560 height 768
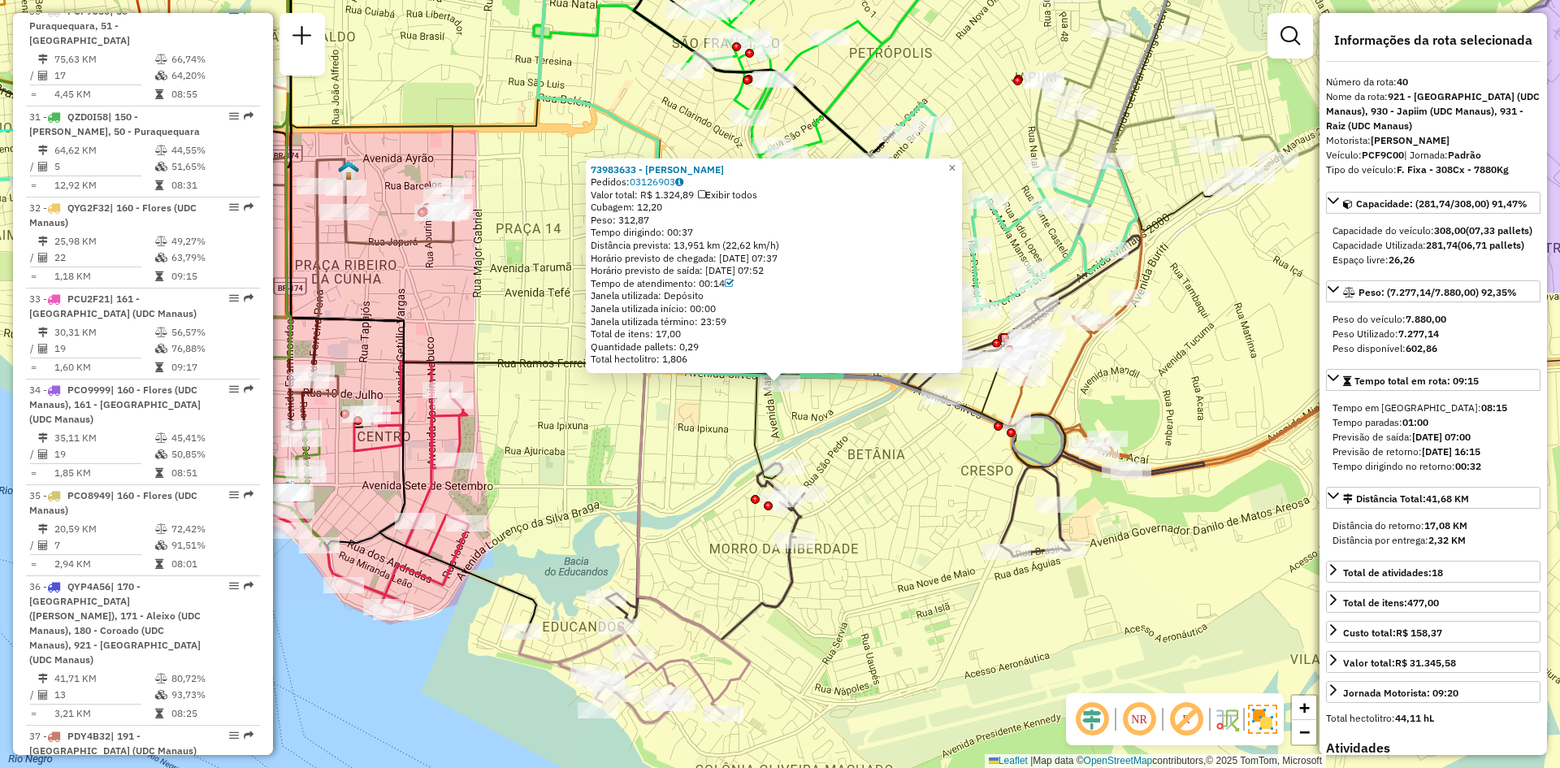
scroll to position [4435, 0]
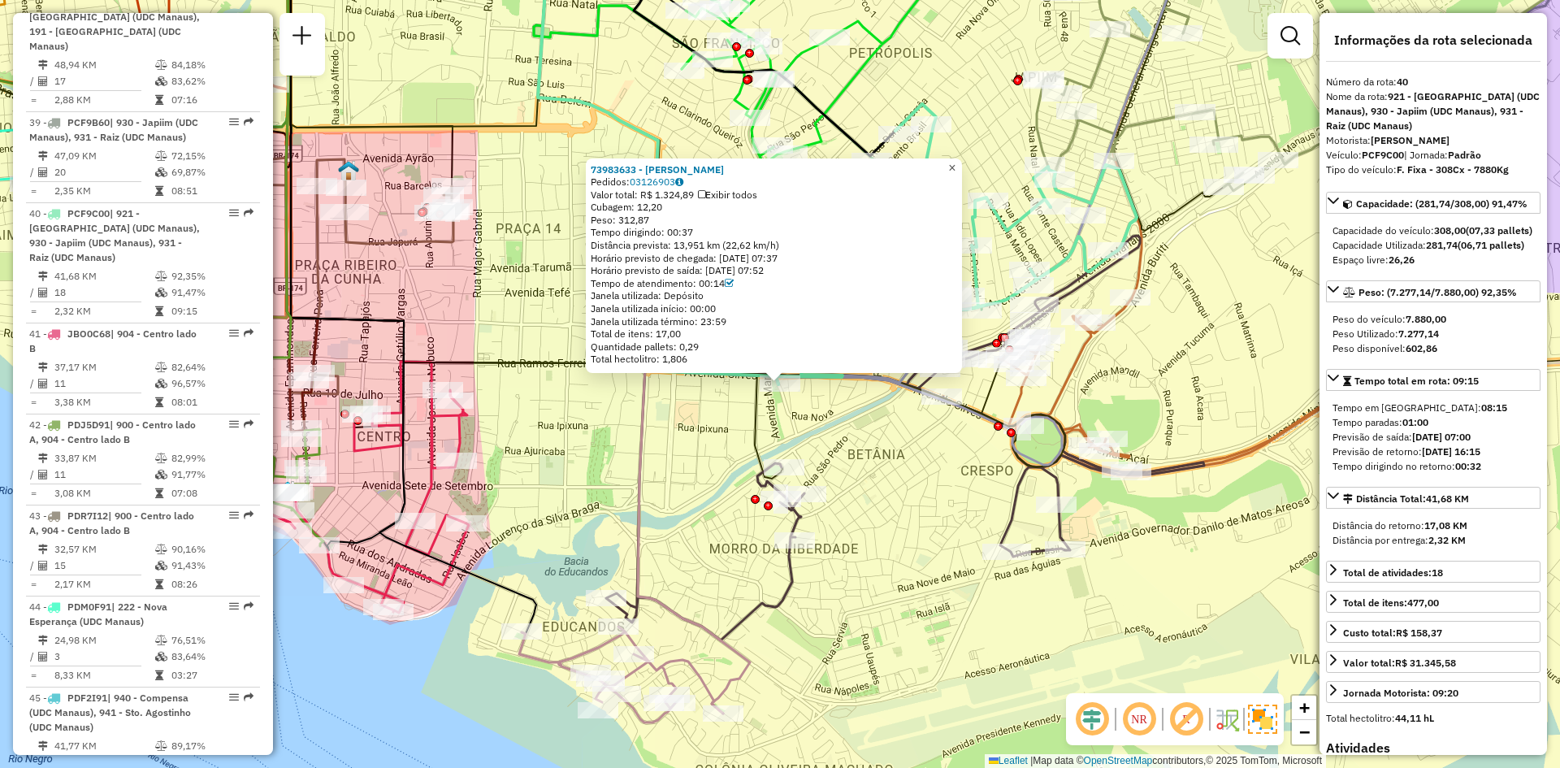
click at [956, 169] on span "×" at bounding box center [951, 168] width 7 height 14
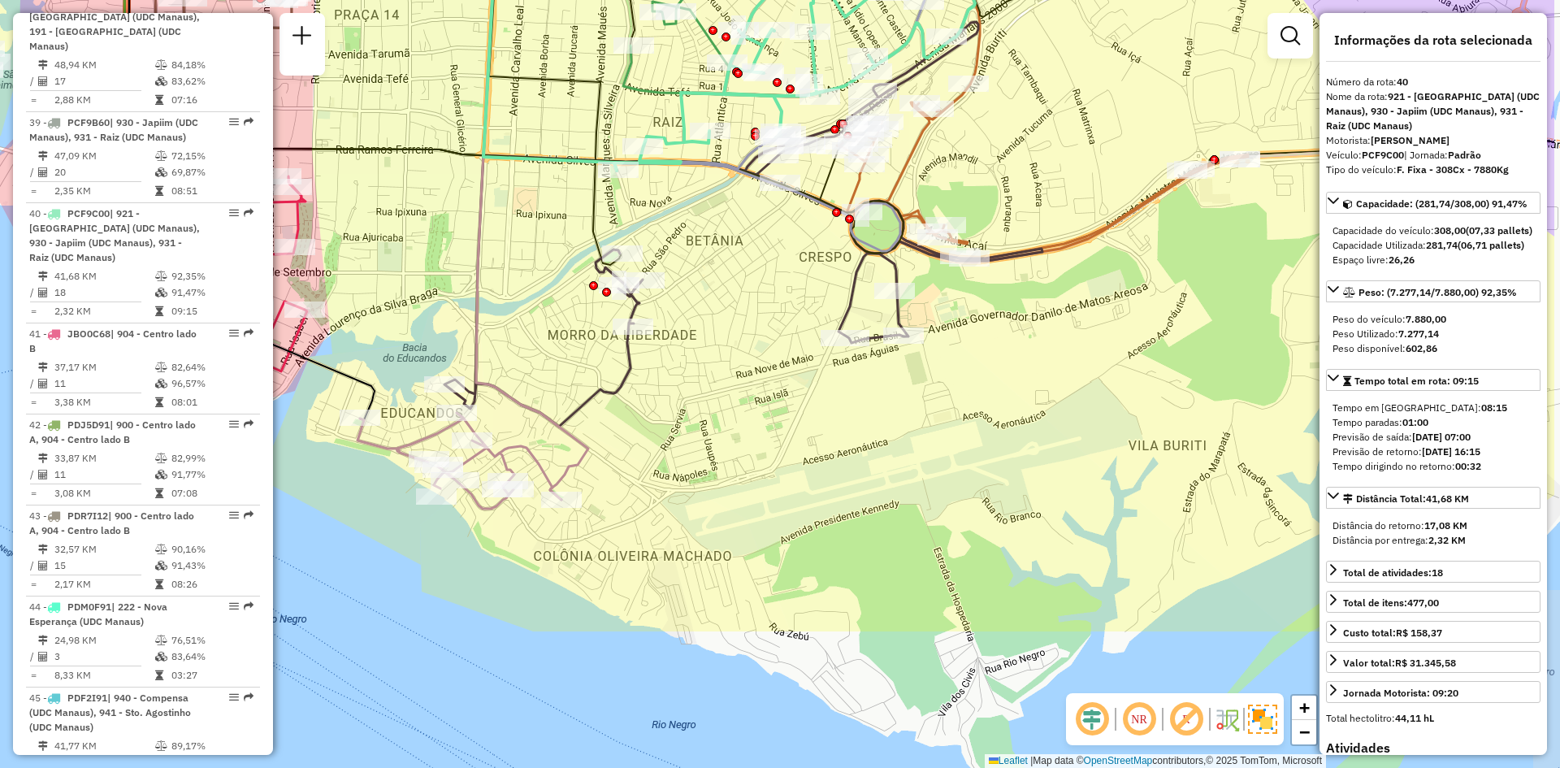
drag, startPoint x: 941, startPoint y: 475, endPoint x: 779, endPoint y: 262, distance: 268.0
click at [779, 262] on div "Janela de atendimento Grade de atendimento Capacidade Transportadoras Veículos …" at bounding box center [780, 384] width 1560 height 768
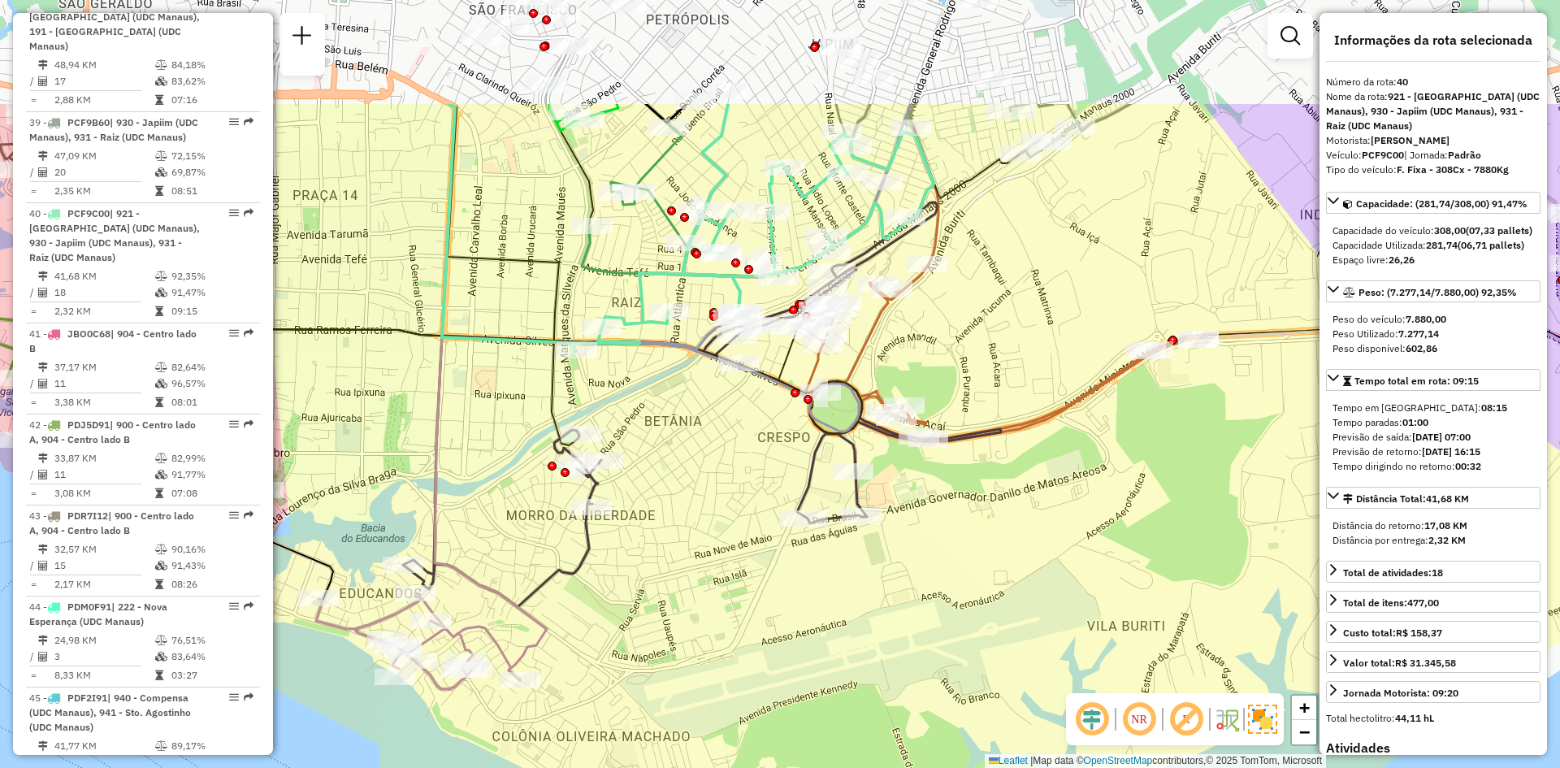
drag, startPoint x: 785, startPoint y: 300, endPoint x: 738, endPoint y: 498, distance: 203.8
click at [738, 514] on div "Janela de atendimento Grade de atendimento Capacidade Transportadoras Veículos …" at bounding box center [780, 384] width 1560 height 768
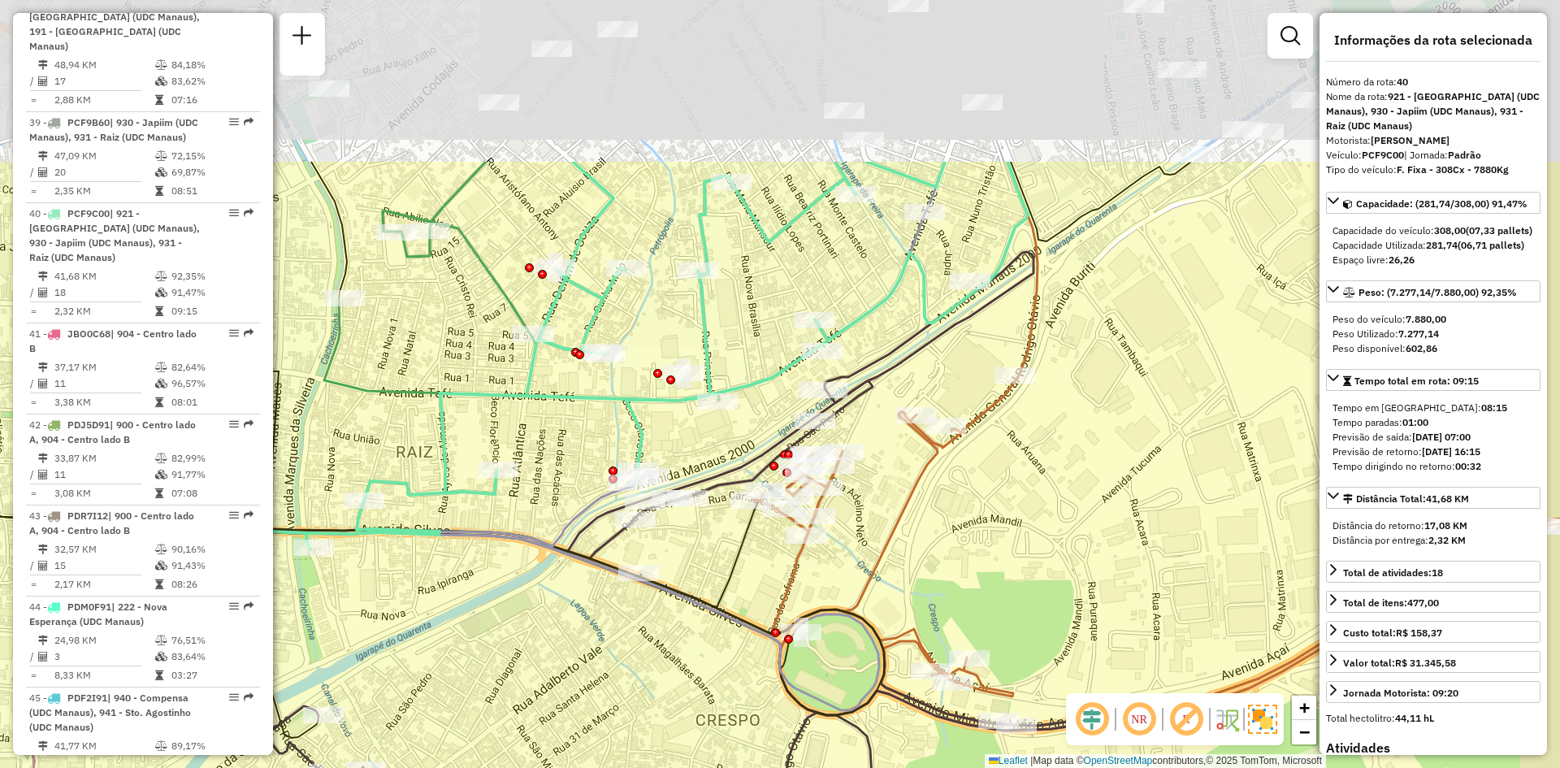
drag, startPoint x: 778, startPoint y: 437, endPoint x: 702, endPoint y: 661, distance: 235.9
click at [702, 661] on div "Janela de atendimento Grade de atendimento Capacidade Transportadoras Veículos …" at bounding box center [780, 384] width 1560 height 768
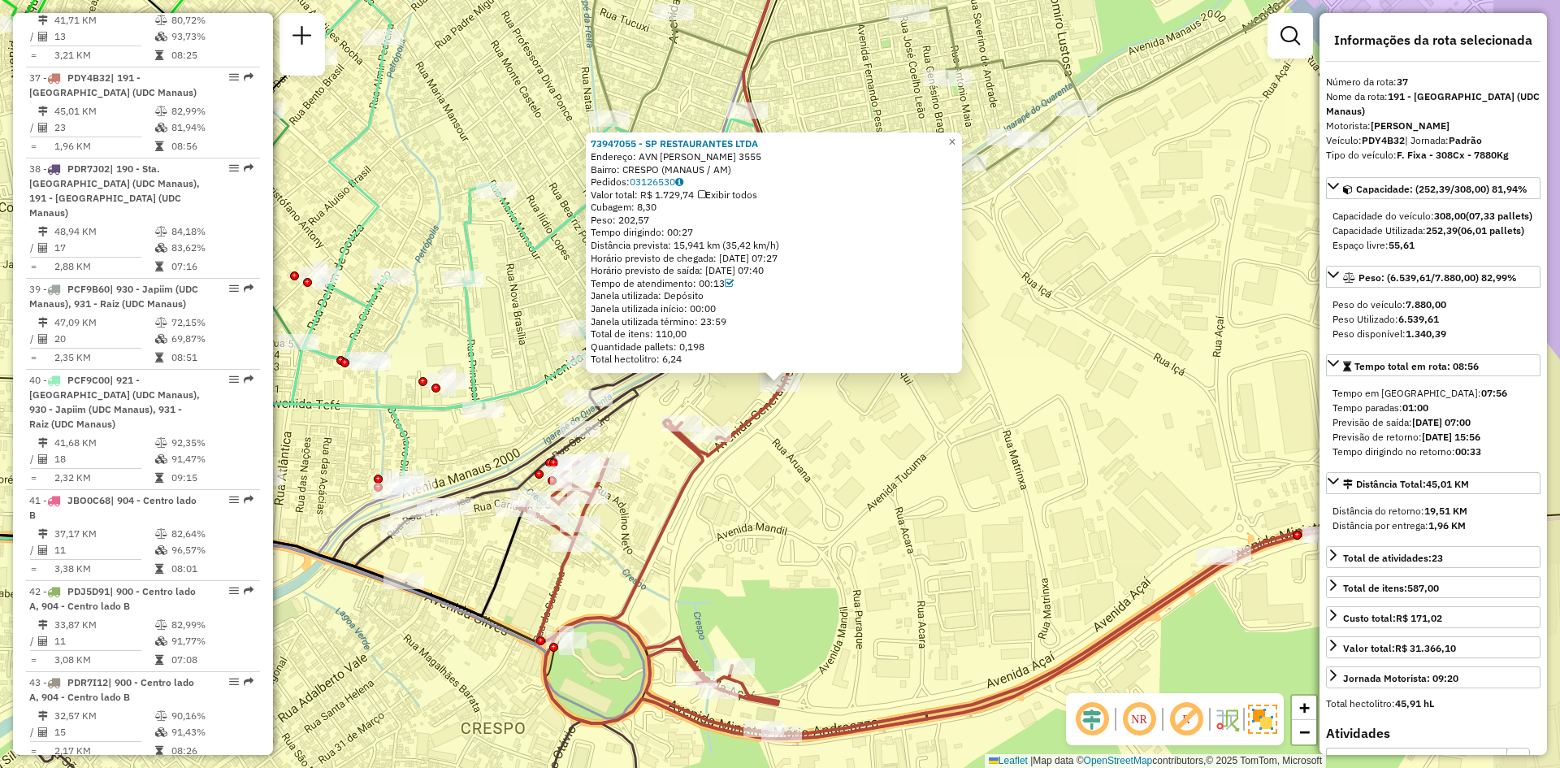
scroll to position [4133, 0]
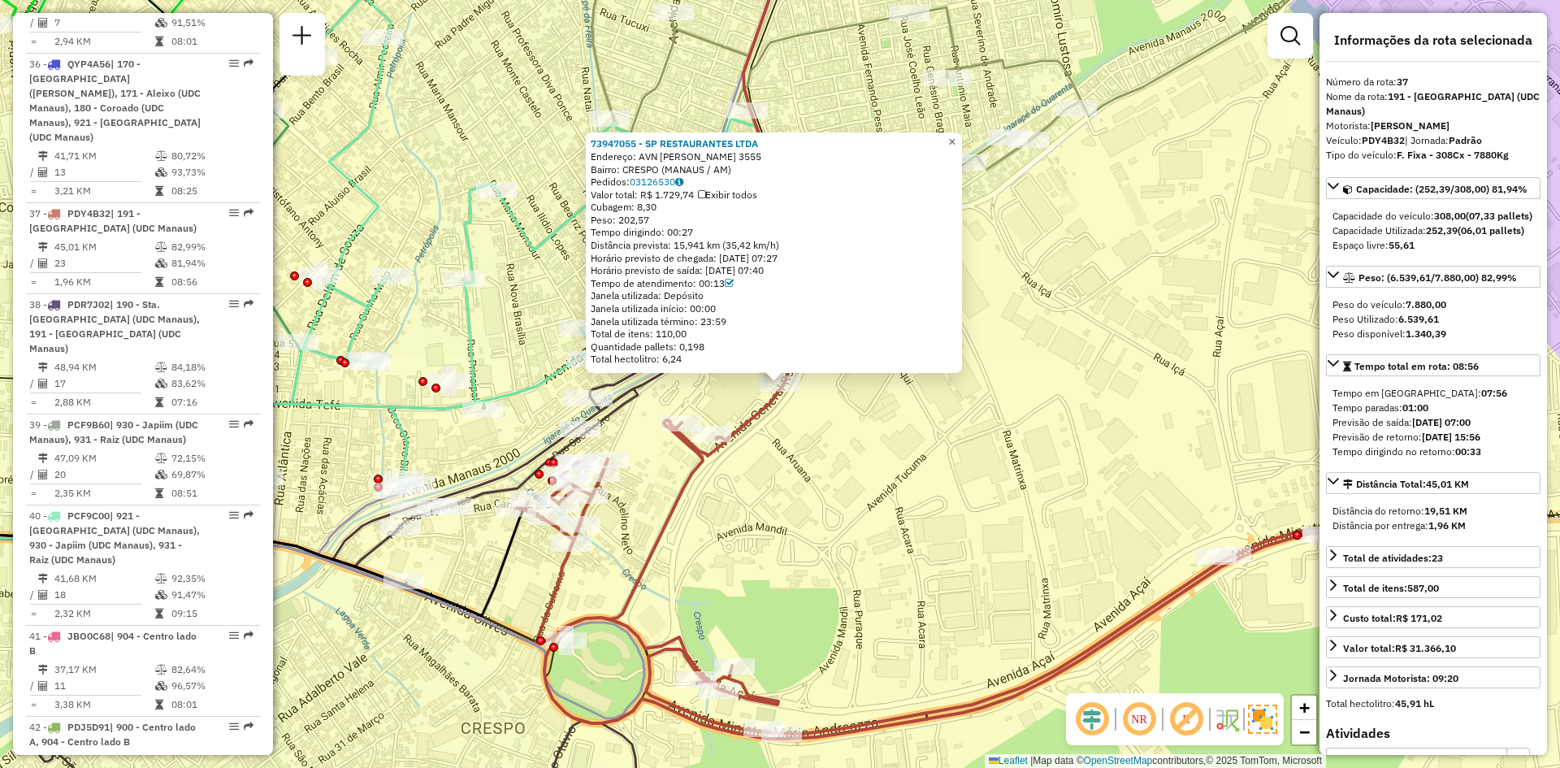
click at [956, 138] on span "×" at bounding box center [951, 142] width 7 height 14
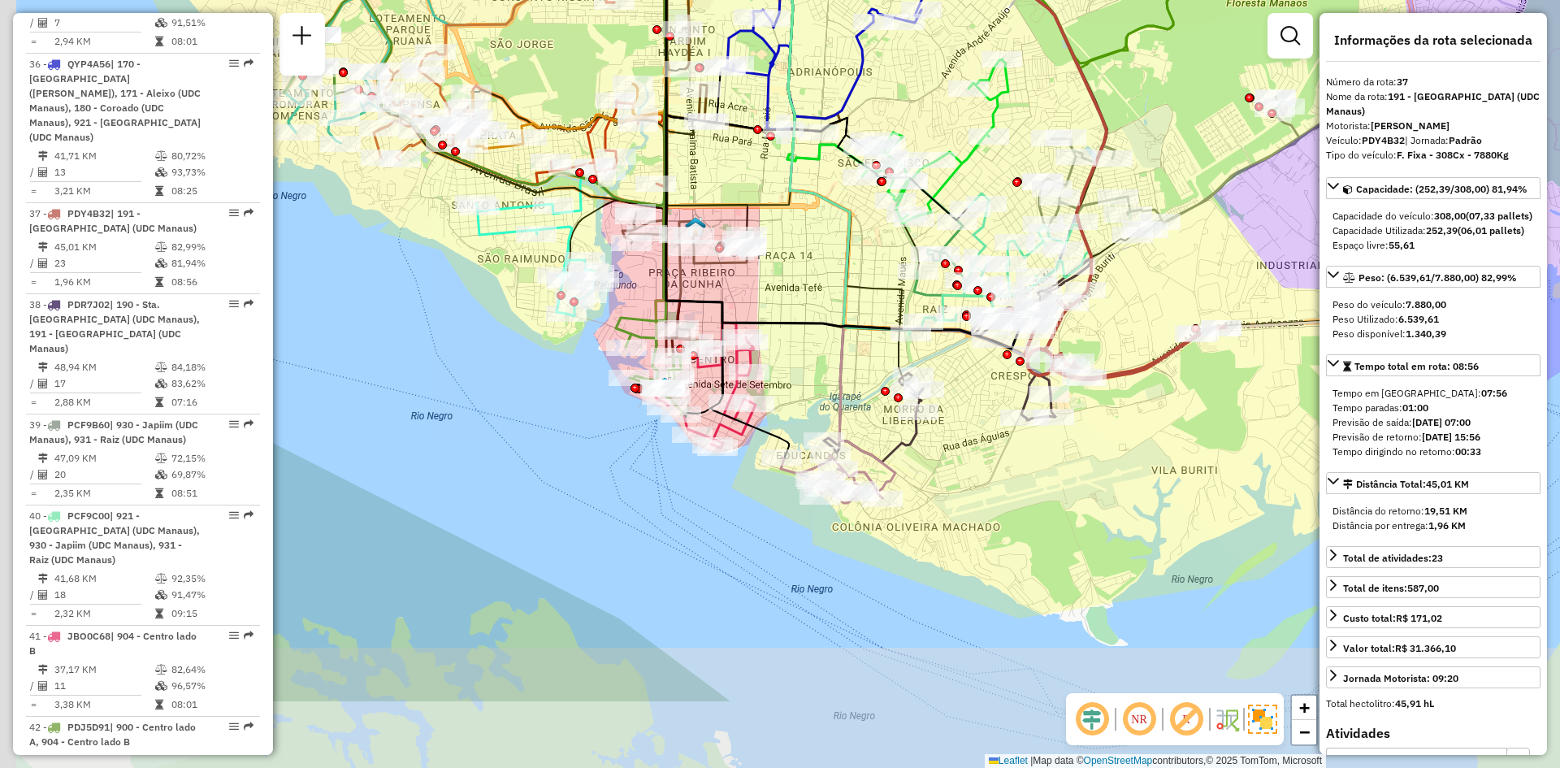
drag, startPoint x: 632, startPoint y: 494, endPoint x: 811, endPoint y: 358, distance: 224.9
click at [811, 358] on div "Janela de atendimento Grade de atendimento Capacidade Transportadoras Veículos …" at bounding box center [780, 384] width 1560 height 768
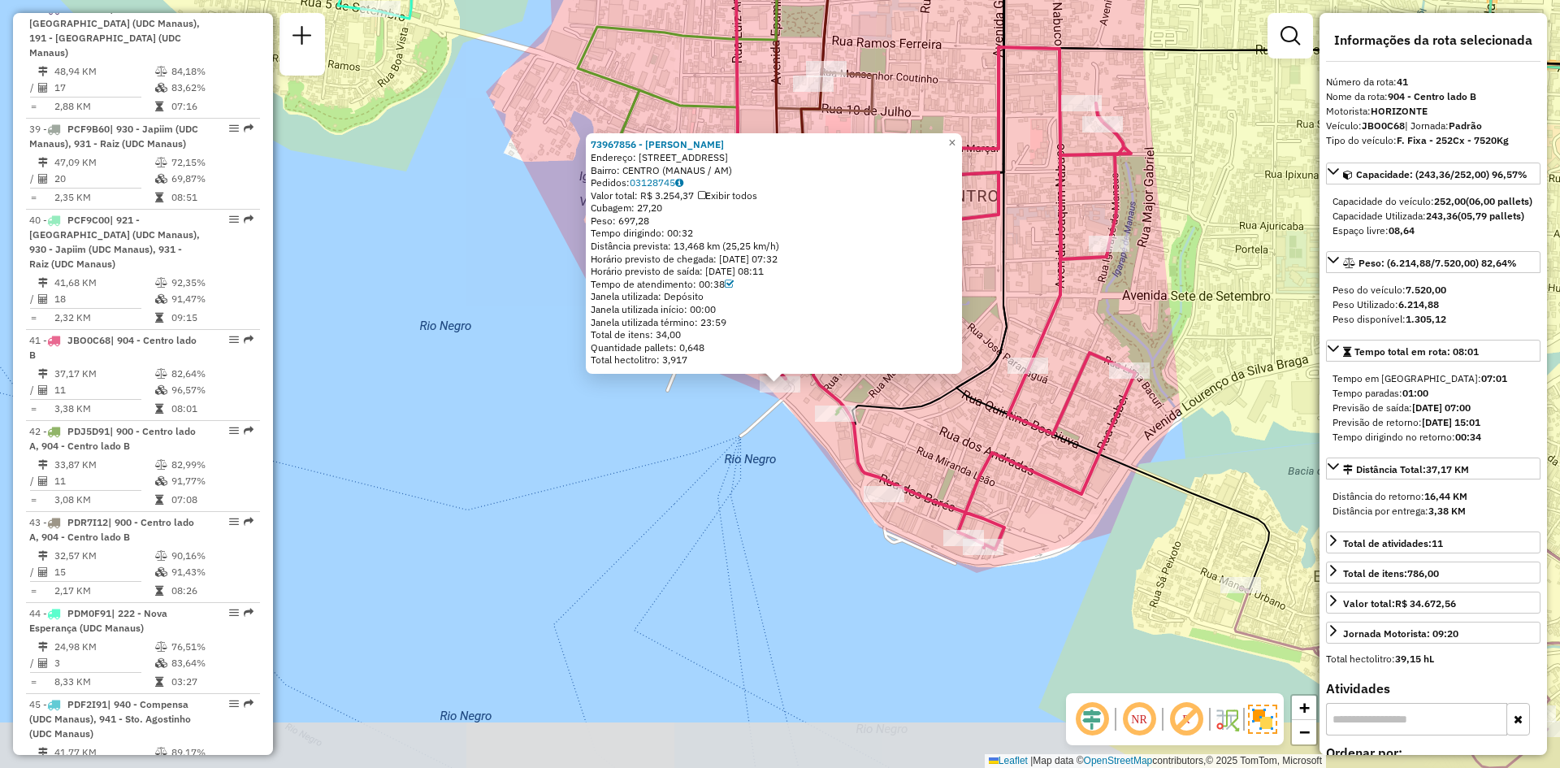
scroll to position [4555, 0]
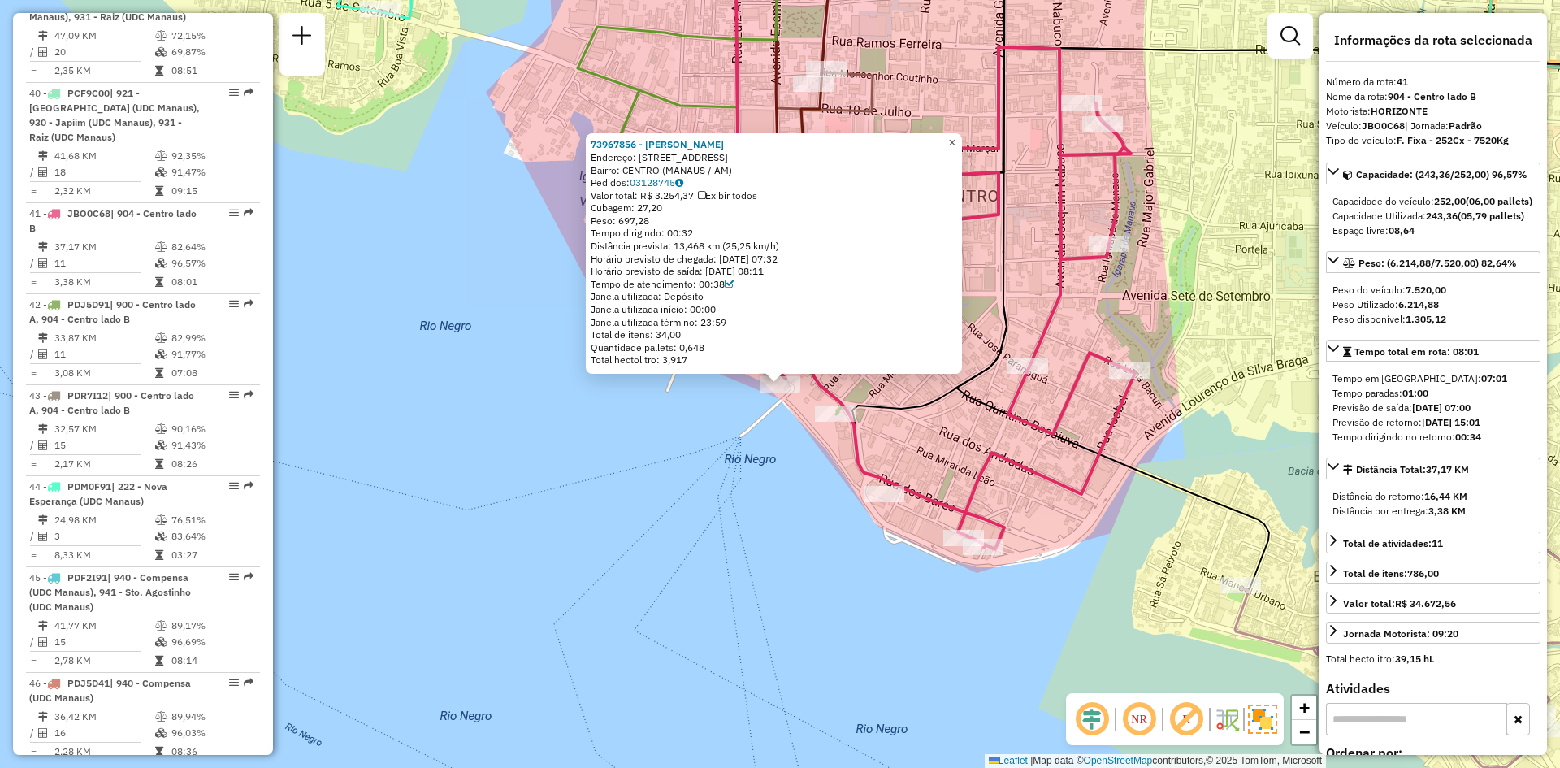
click at [956, 141] on span "×" at bounding box center [951, 143] width 7 height 14
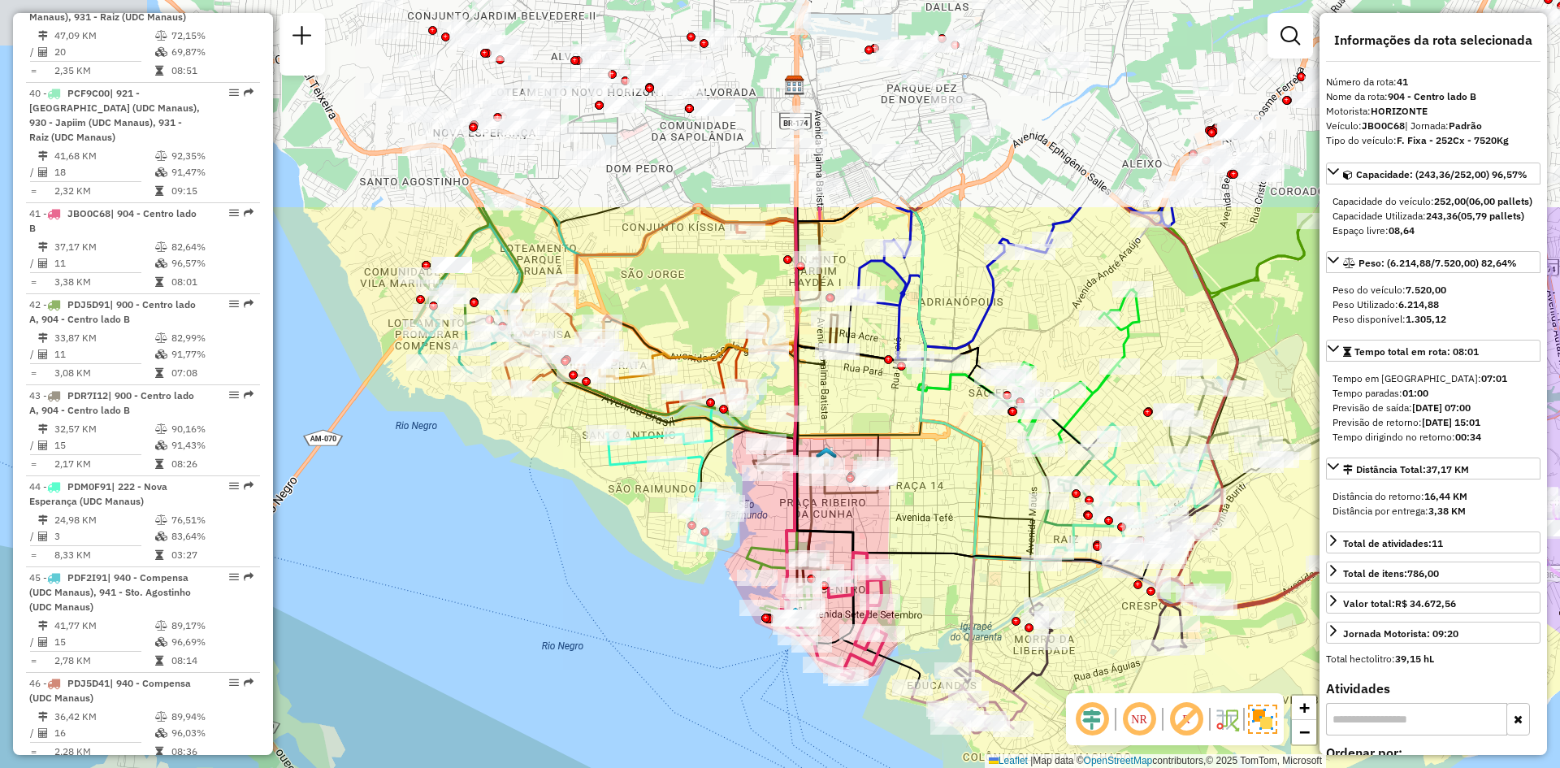
drag, startPoint x: 1029, startPoint y: 231, endPoint x: 934, endPoint y: 514, distance: 299.1
click at [934, 514] on div "Janela de atendimento Grade de atendimento Capacidade Transportadoras Veículos …" at bounding box center [780, 384] width 1560 height 768
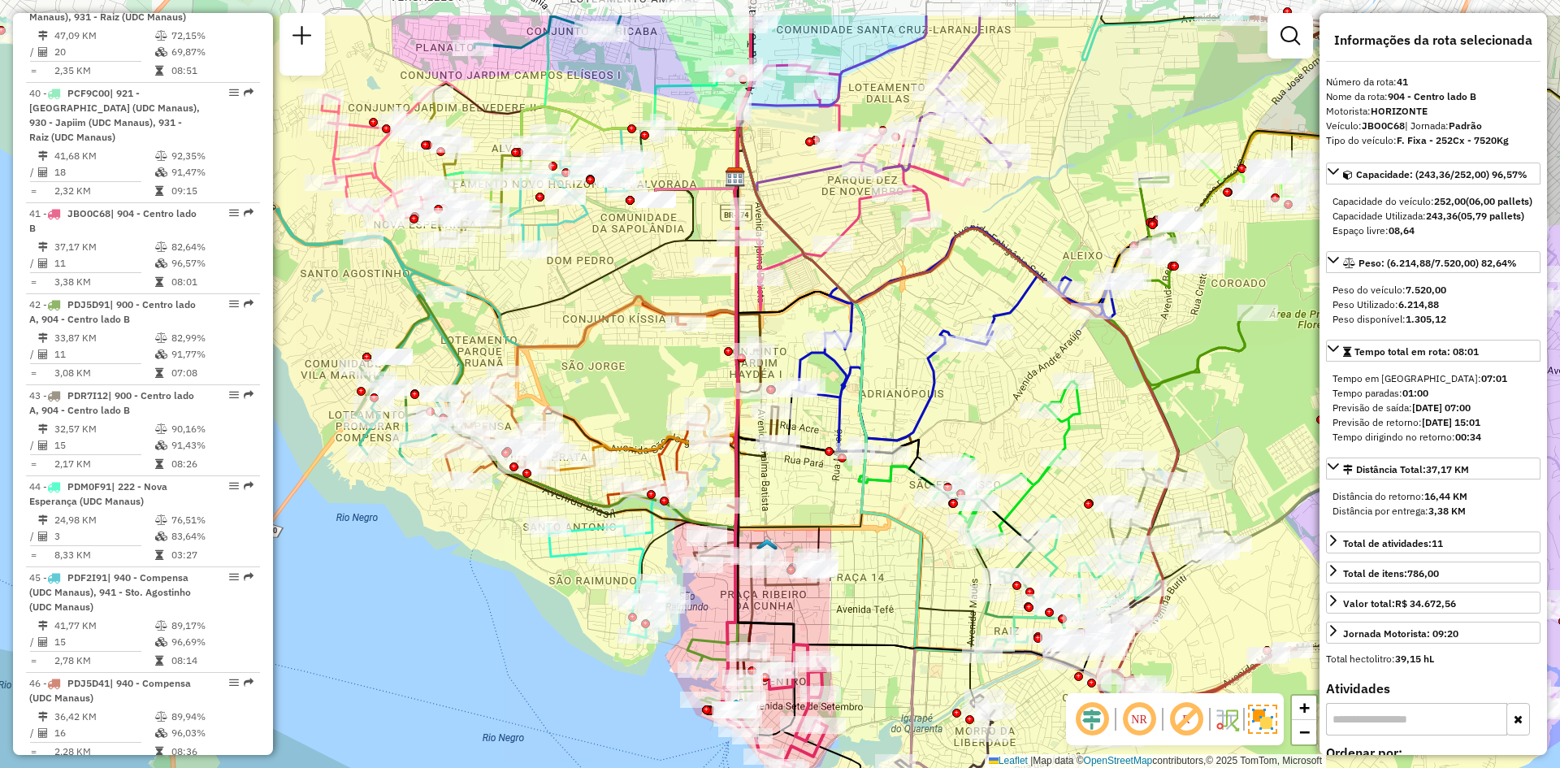
drag, startPoint x: 941, startPoint y: 512, endPoint x: 882, endPoint y: 600, distance: 106.6
click at [882, 600] on div "Janela de atendimento Grade de atendimento Capacidade Transportadoras Veículos …" at bounding box center [780, 384] width 1560 height 768
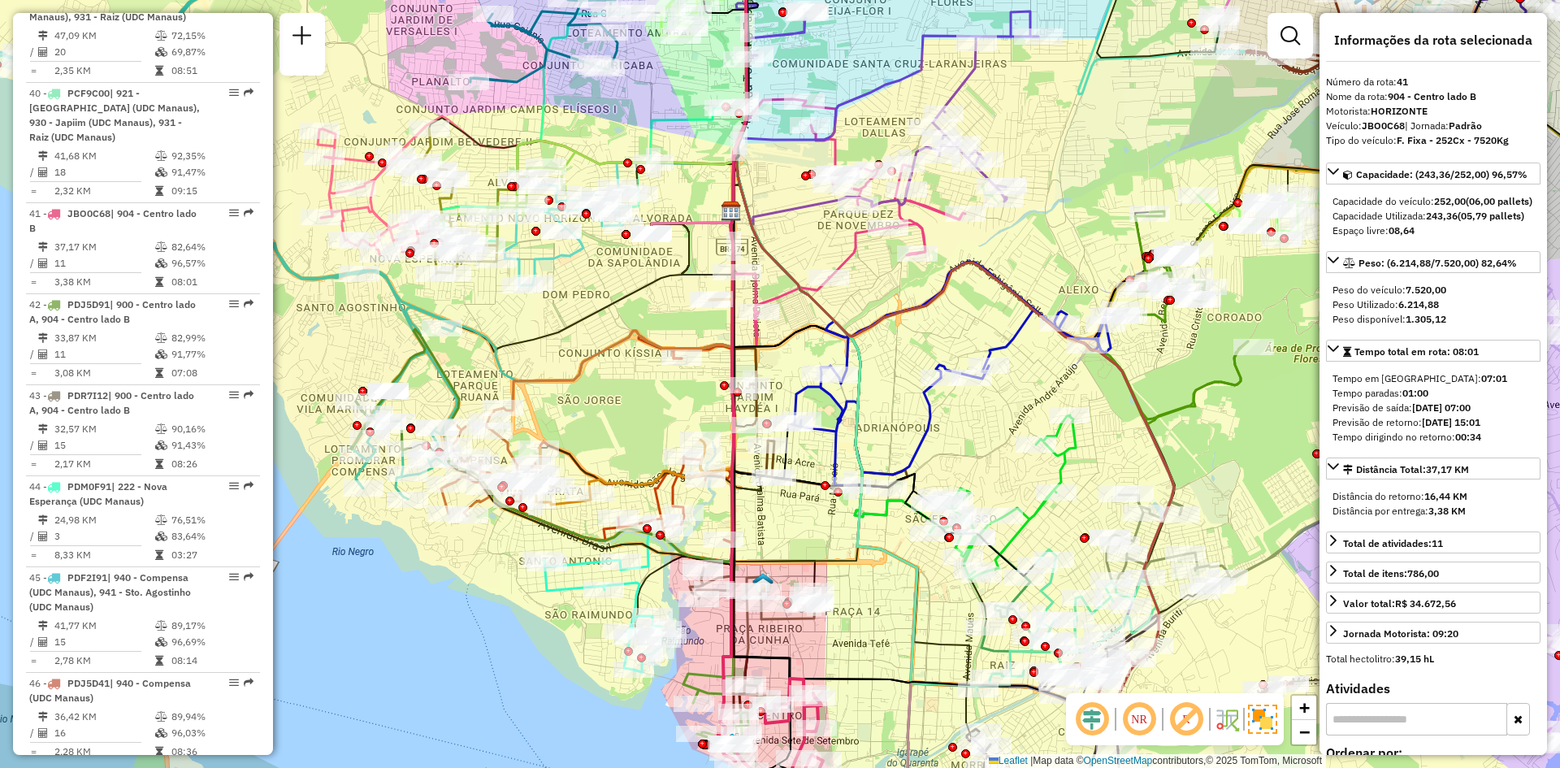
drag, startPoint x: 898, startPoint y: 572, endPoint x: 894, endPoint y: 606, distance: 34.4
click at [894, 606] on div "Janela de atendimento Grade de atendimento Capacidade Transportadoras Veículos …" at bounding box center [780, 384] width 1560 height 768
